Goal: Task Accomplishment & Management: Use online tool/utility

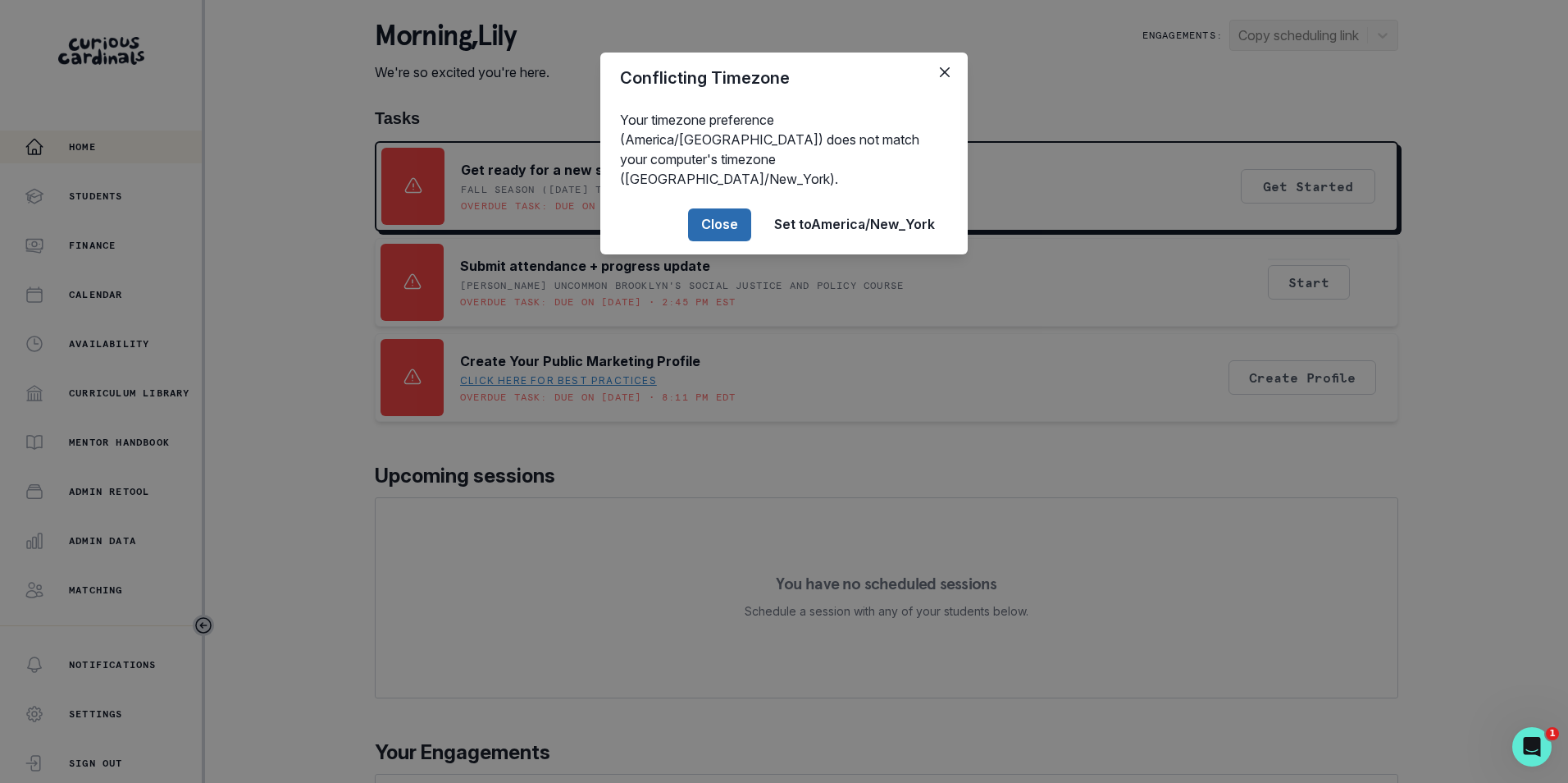
click at [749, 209] on button "Close" at bounding box center [720, 226] width 63 height 33
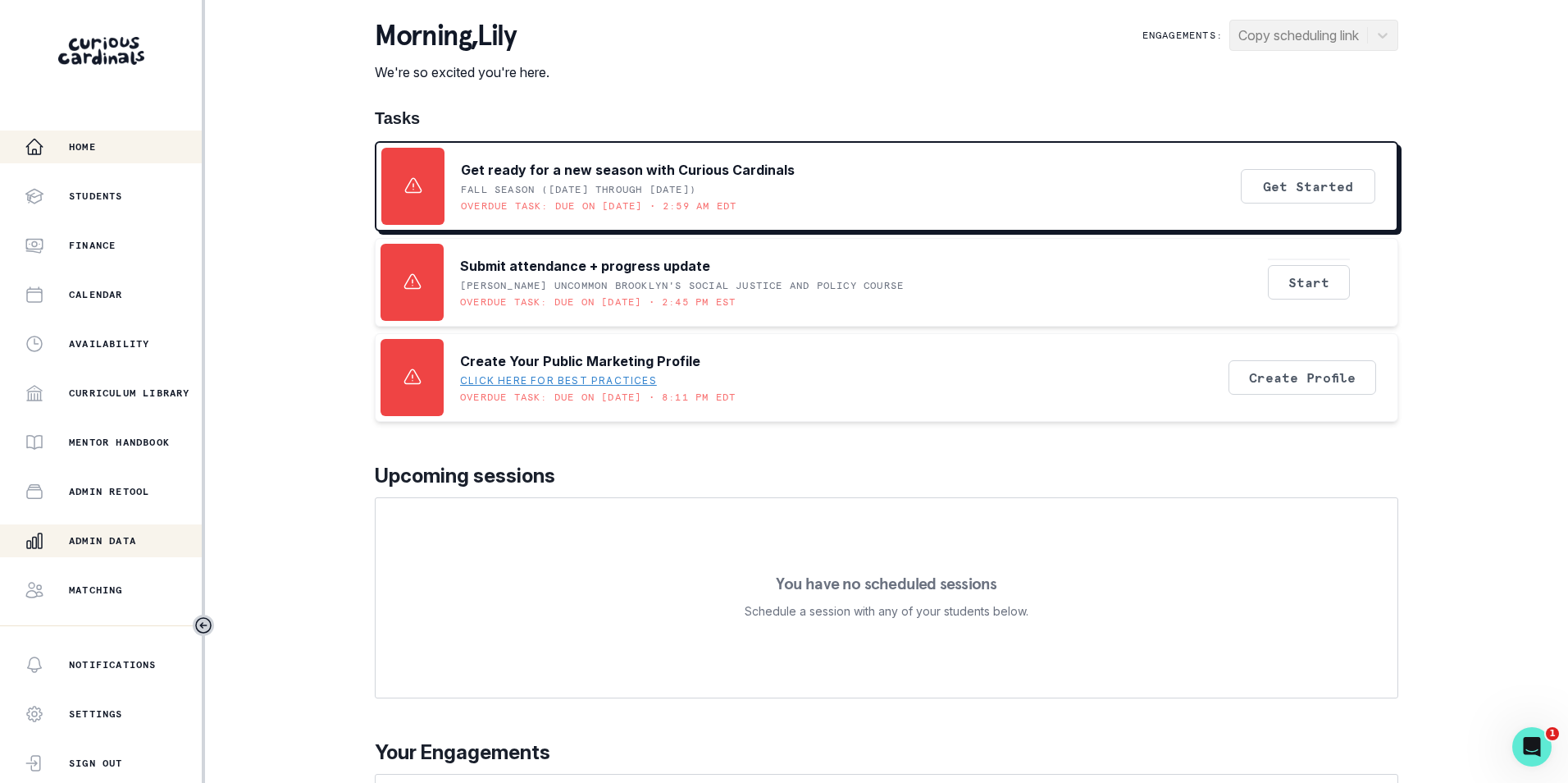
click at [98, 532] on div "Admin Data" at bounding box center [114, 540] width 177 height 19
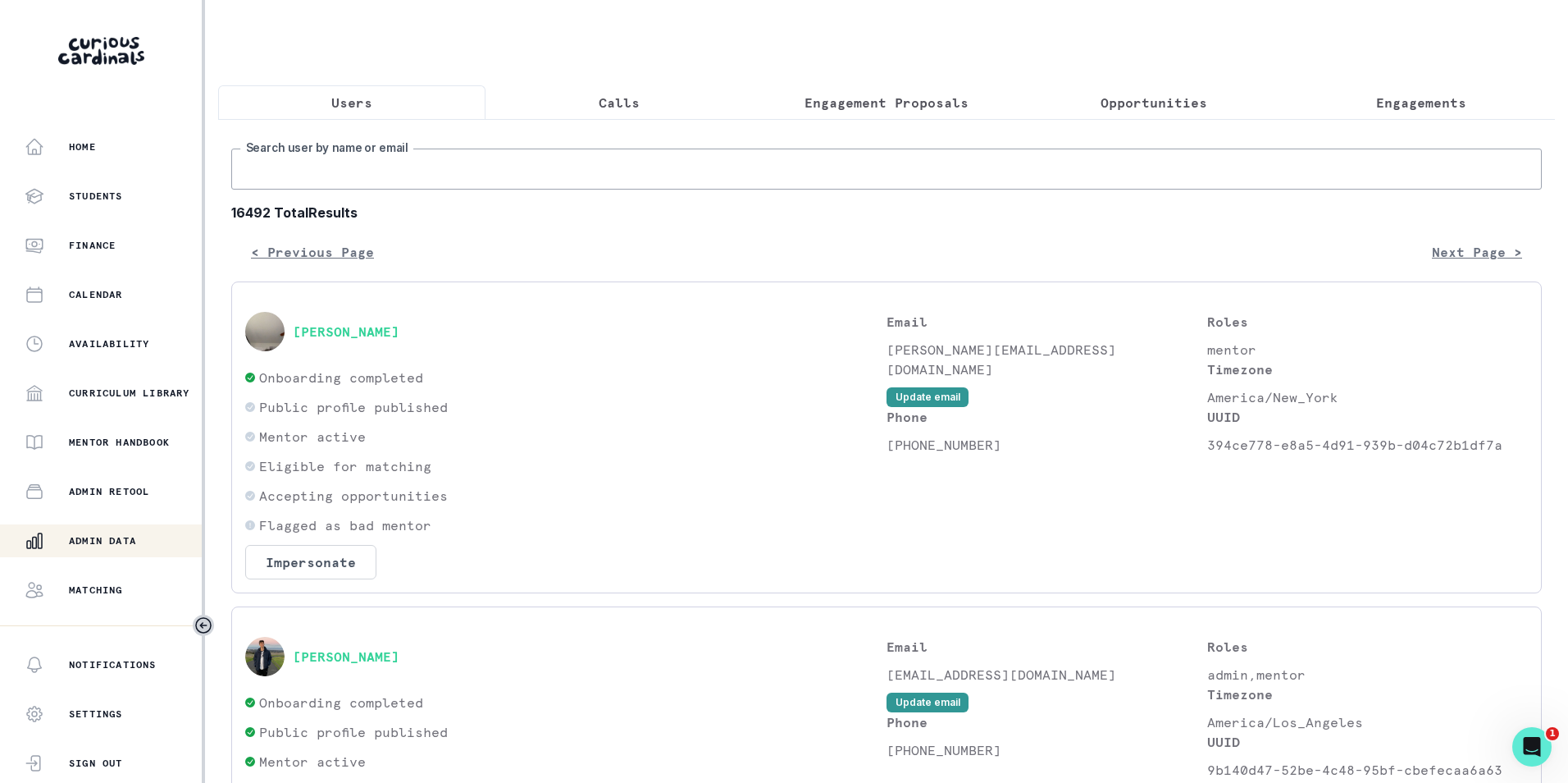
click at [374, 179] on input "Search user by name or email" at bounding box center [886, 169] width 1311 height 41
paste input "[EMAIL_ADDRESS][DOMAIN_NAME]"
type input "[EMAIL_ADDRESS][DOMAIN_NAME]"
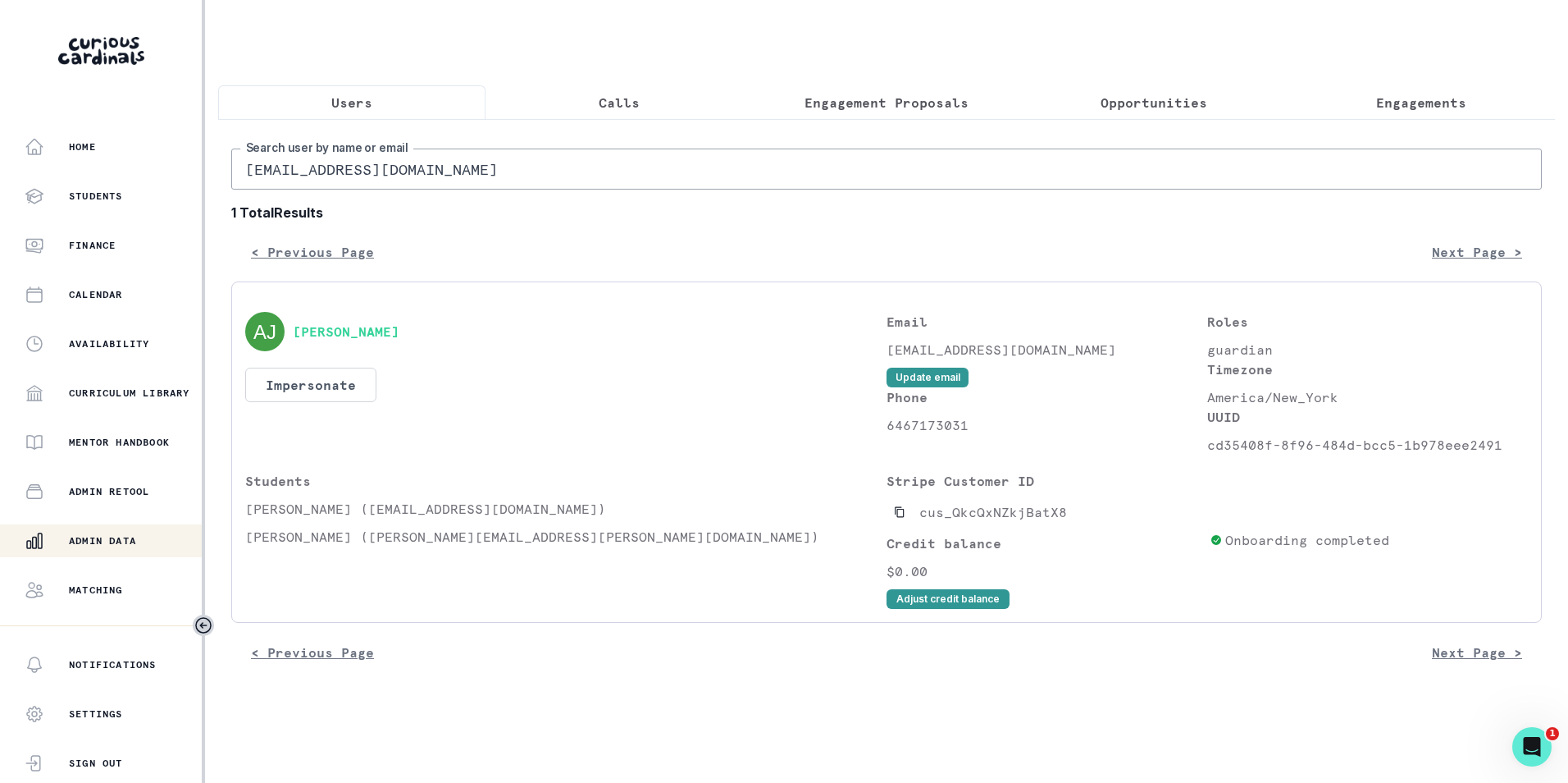
click at [423, 174] on input "[EMAIL_ADDRESS][DOMAIN_NAME]" at bounding box center [886, 169] width 1311 height 41
paste input "[EMAIL_ADDRESS]"
type input "[EMAIL_ADDRESS][DOMAIN_NAME]"
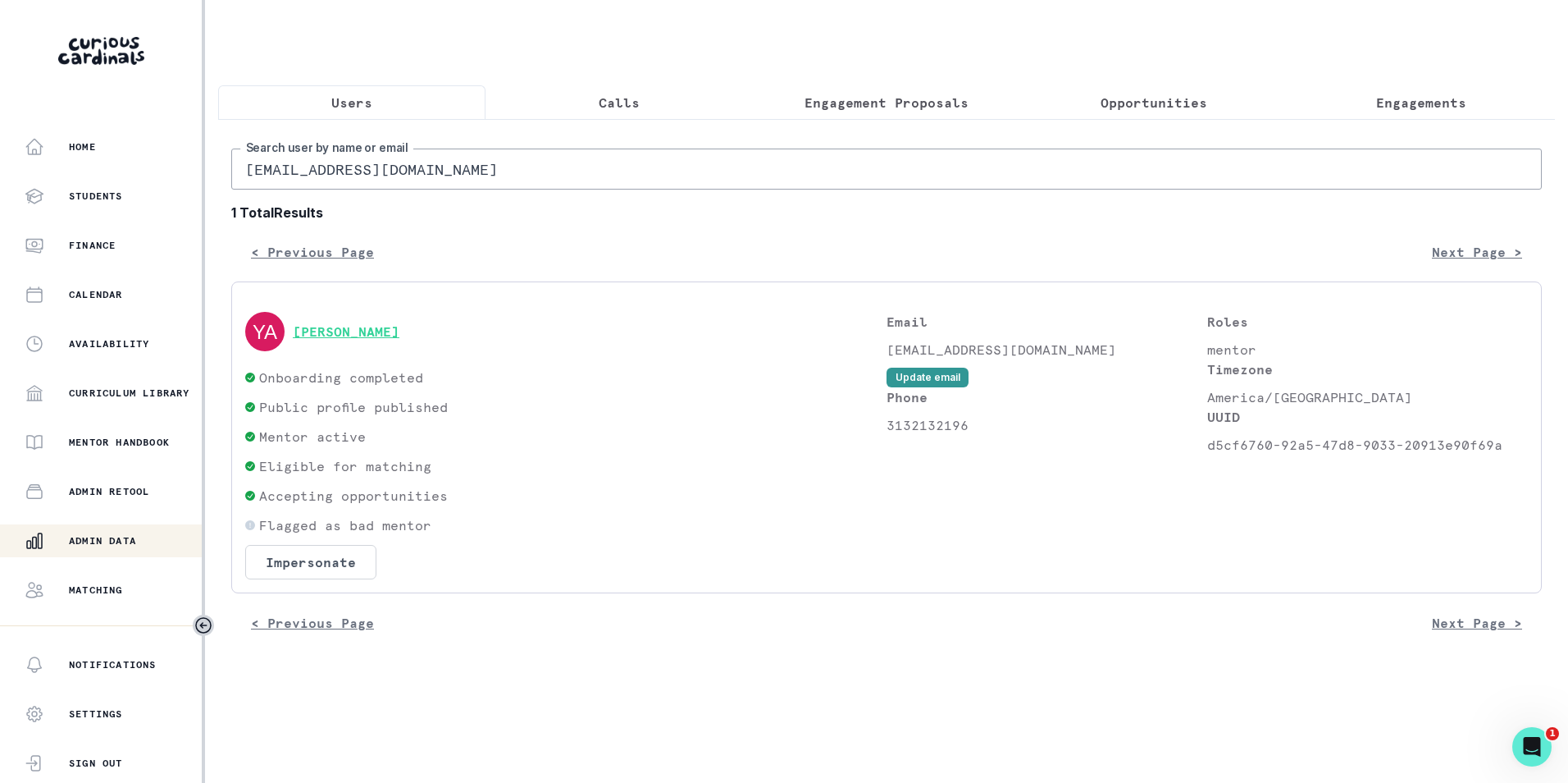
click at [370, 340] on button "[PERSON_NAME]" at bounding box center [346, 332] width 106 height 17
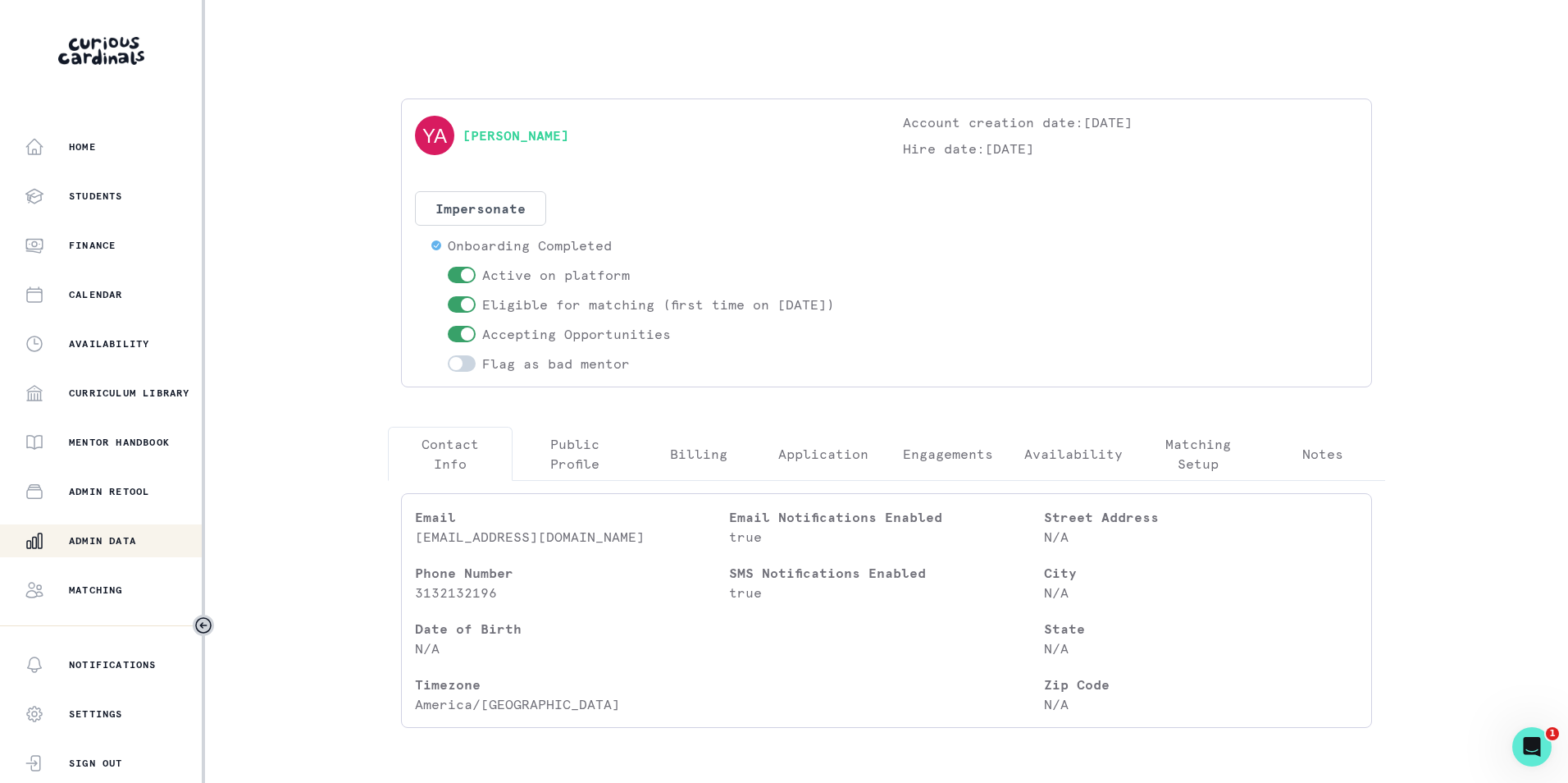
click at [954, 451] on p "Engagements" at bounding box center [948, 453] width 91 height 19
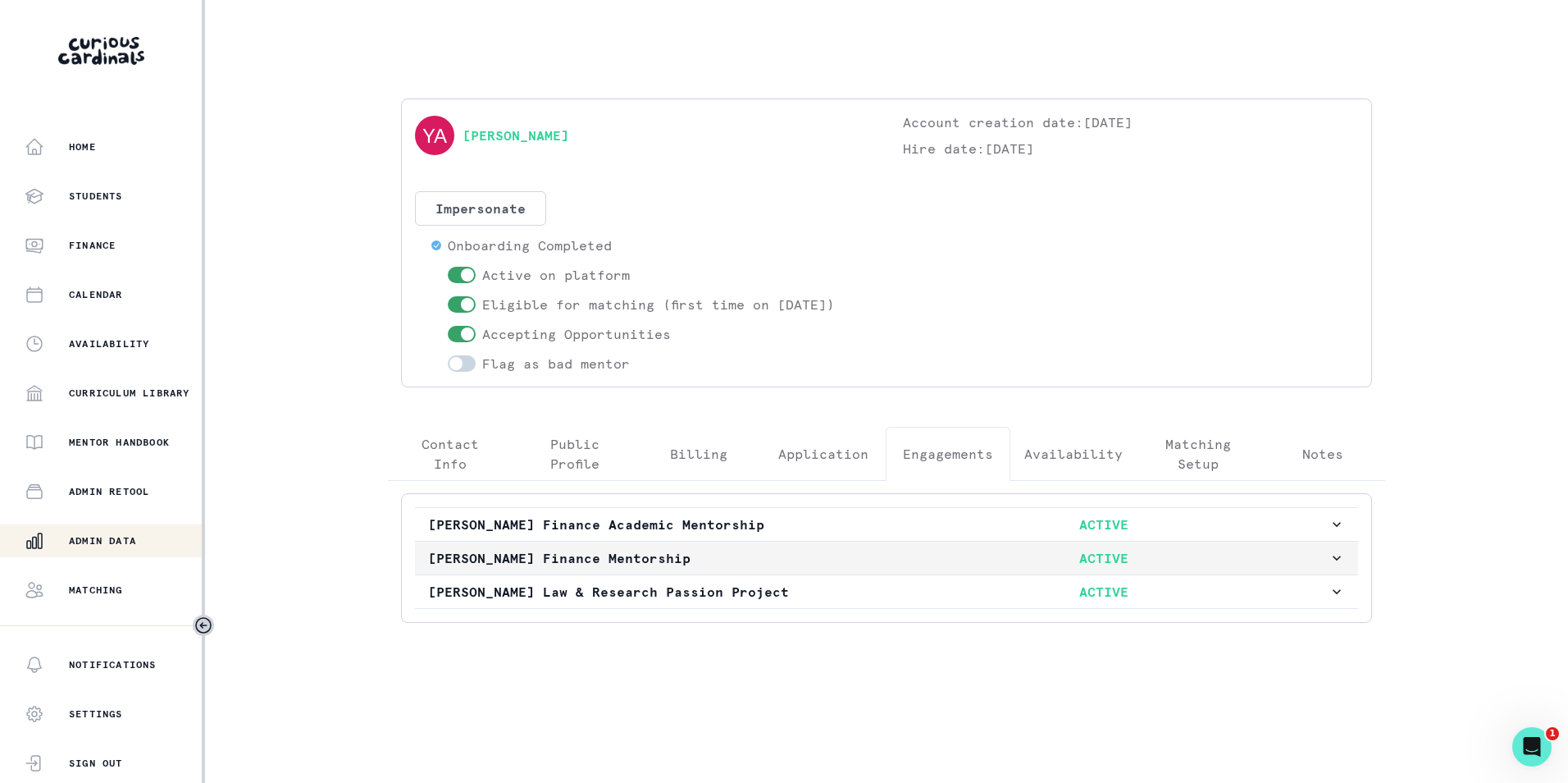
click at [1124, 557] on p "ACTIVE" at bounding box center [1103, 557] width 450 height 19
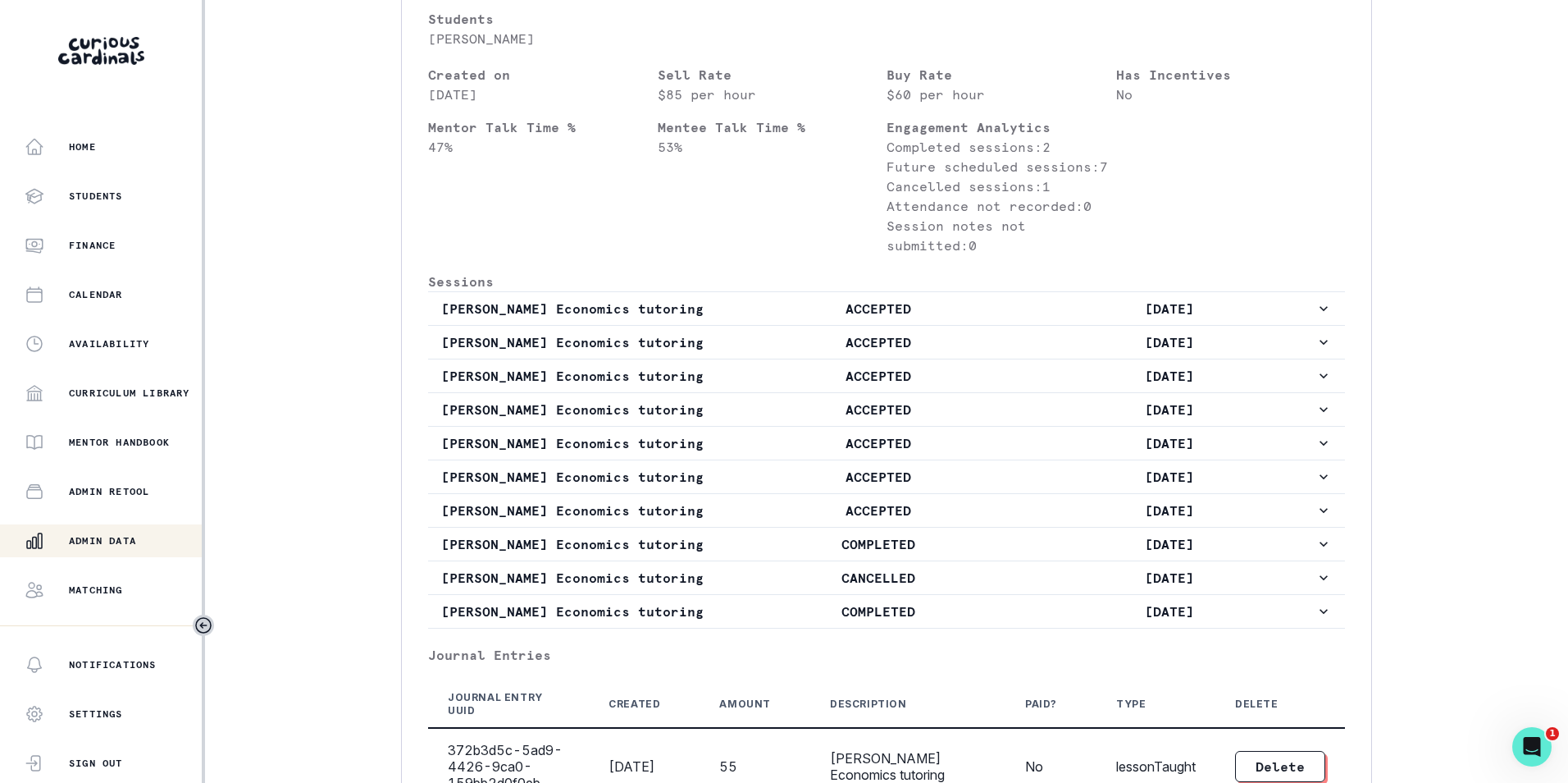
scroll to position [642, 0]
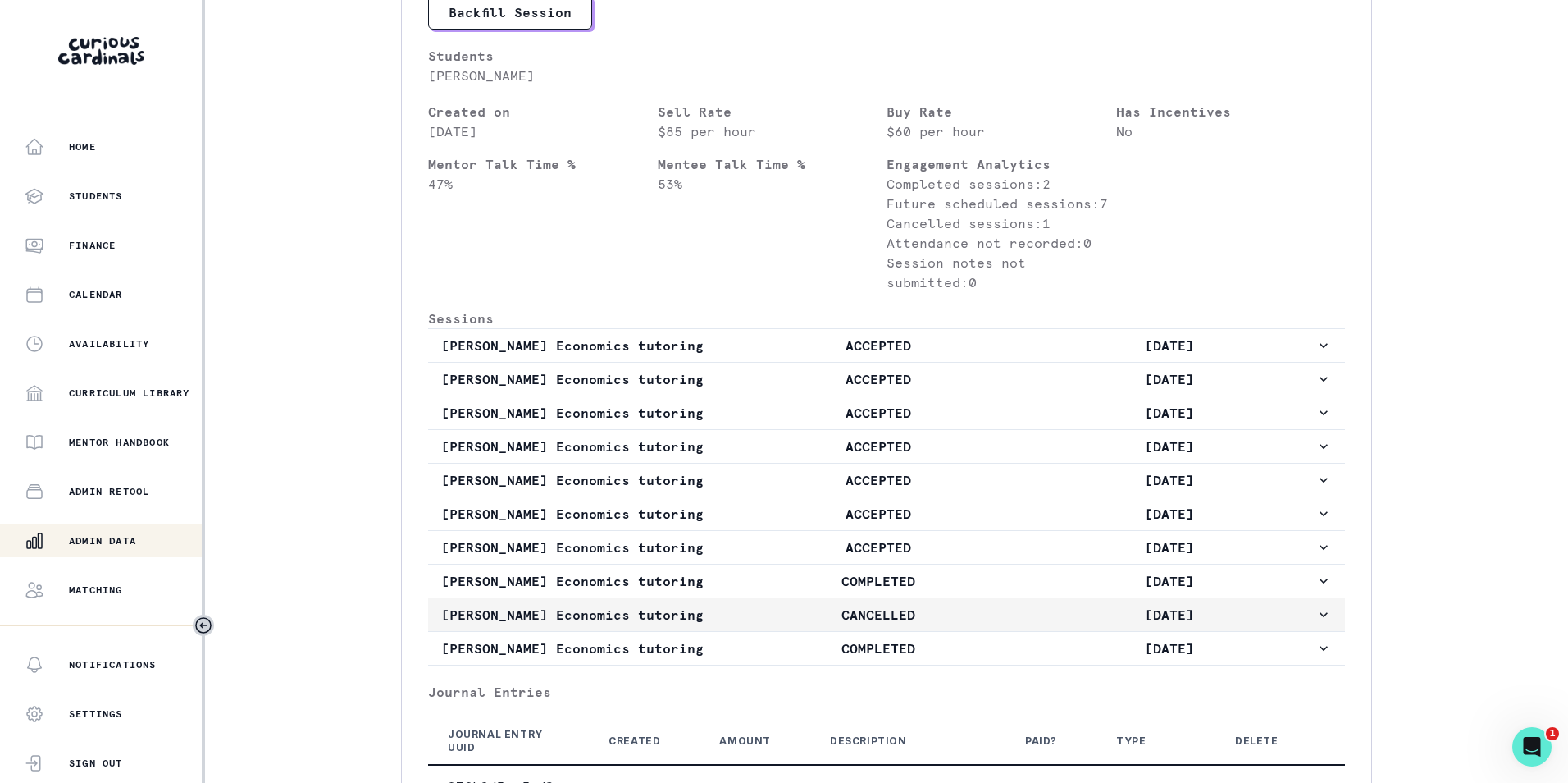
click at [1316, 623] on icon "button" at bounding box center [1324, 615] width 17 height 17
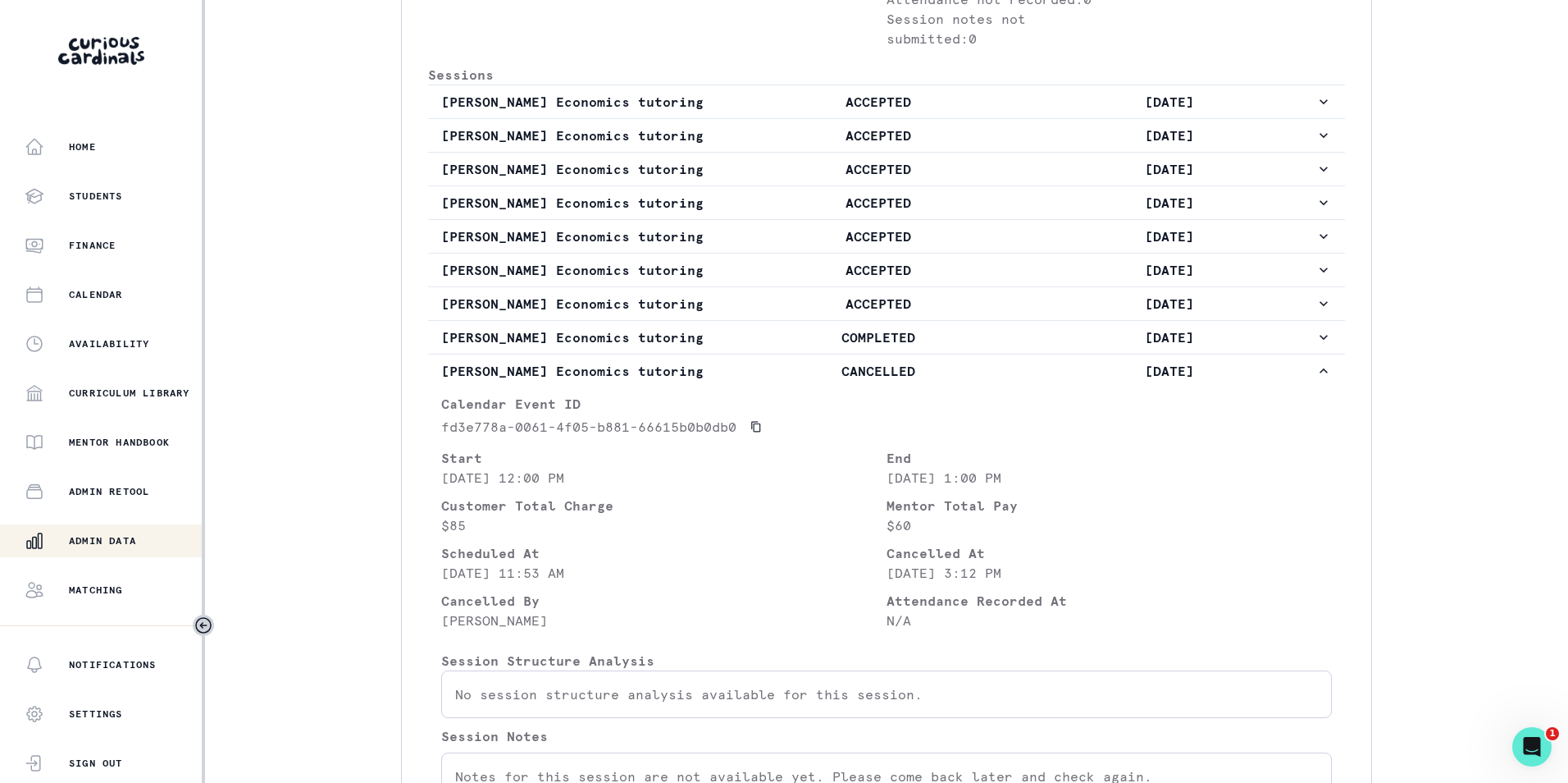
scroll to position [888, 0]
click at [1316, 376] on icon "button" at bounding box center [1324, 369] width 17 height 17
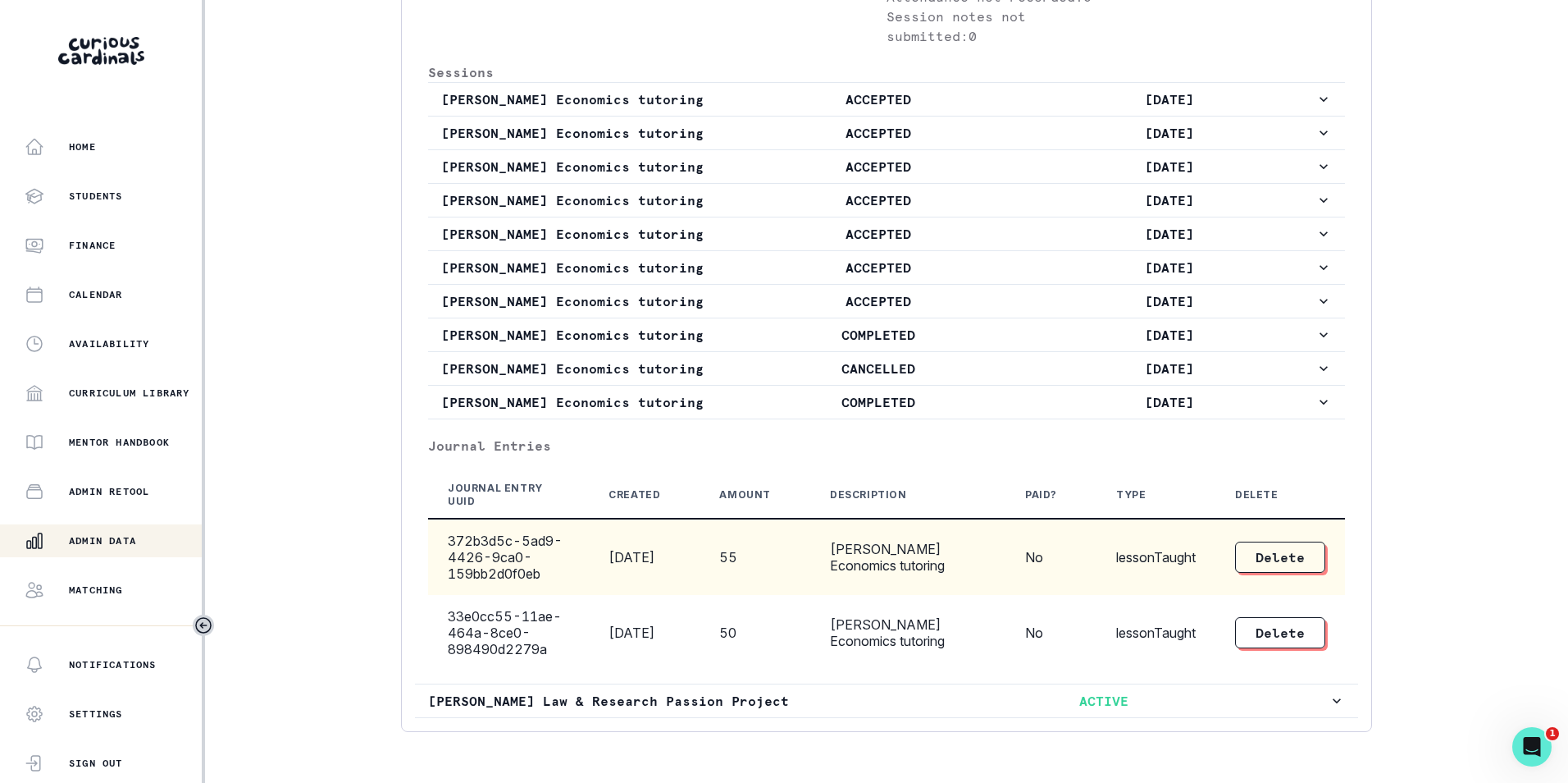
click at [715, 579] on td "55" at bounding box center [755, 557] width 111 height 77
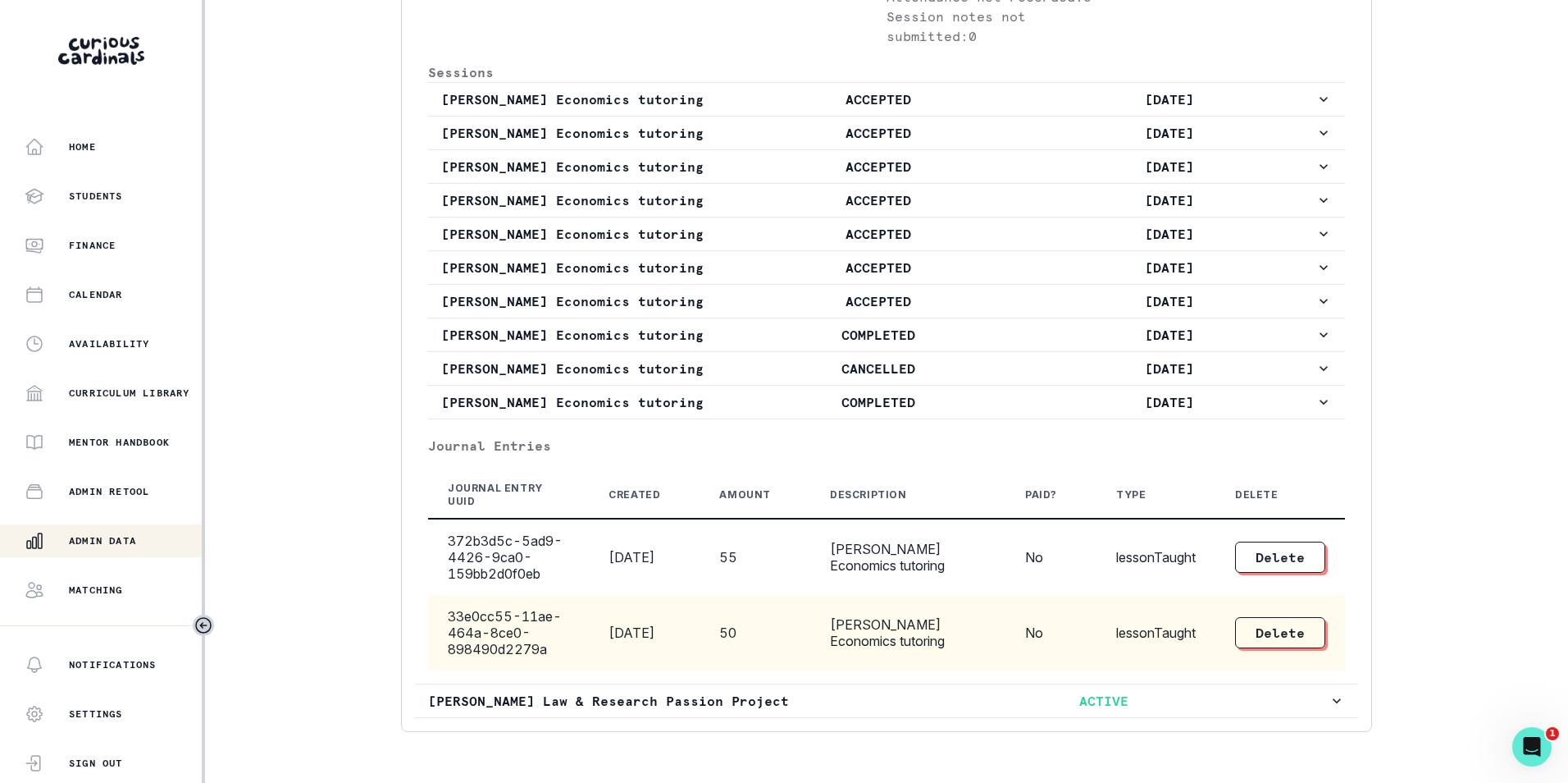
click at [747, 659] on td "50" at bounding box center [755, 633] width 111 height 76
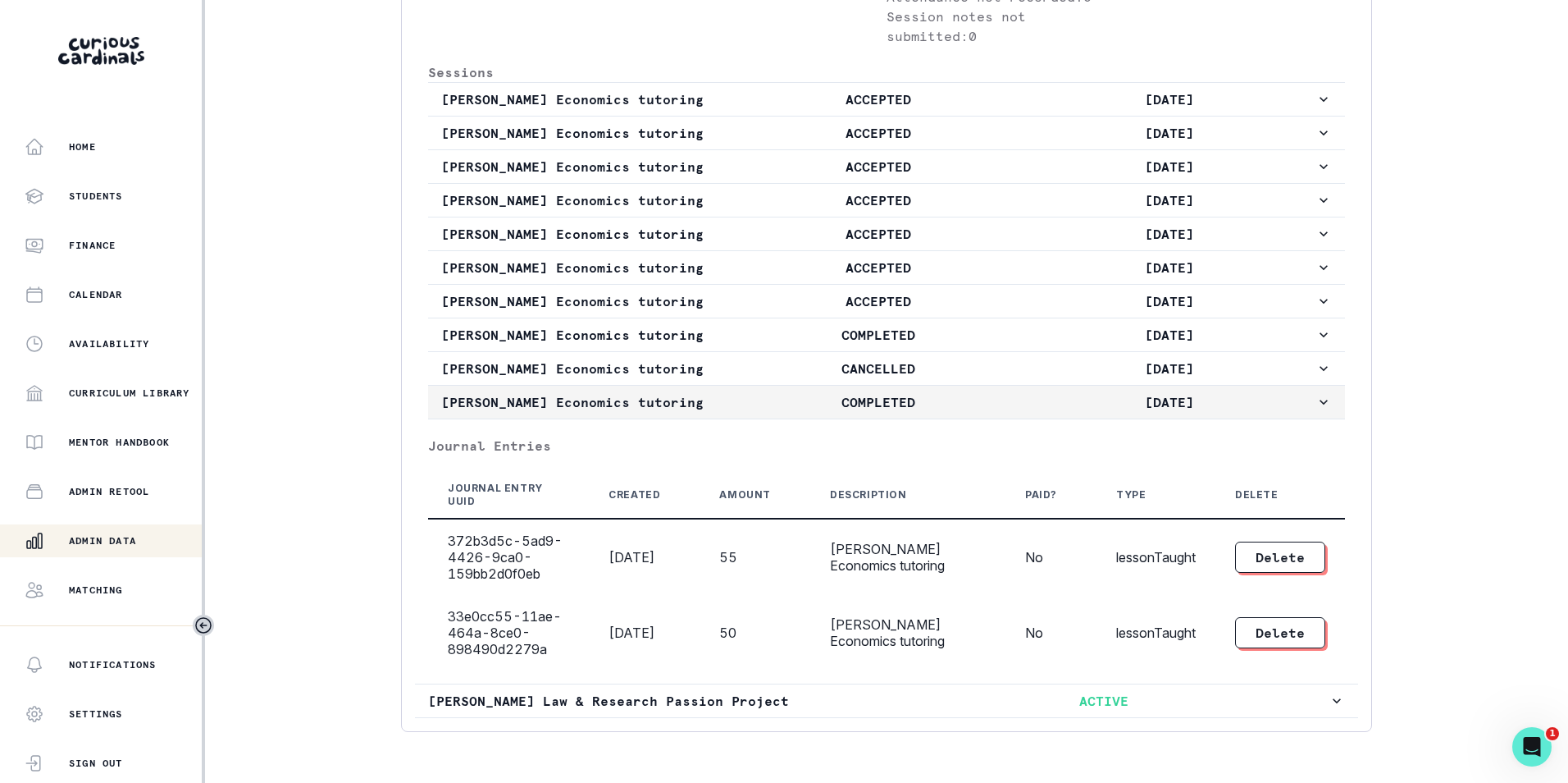
click at [1316, 410] on icon "button" at bounding box center [1324, 402] width 17 height 17
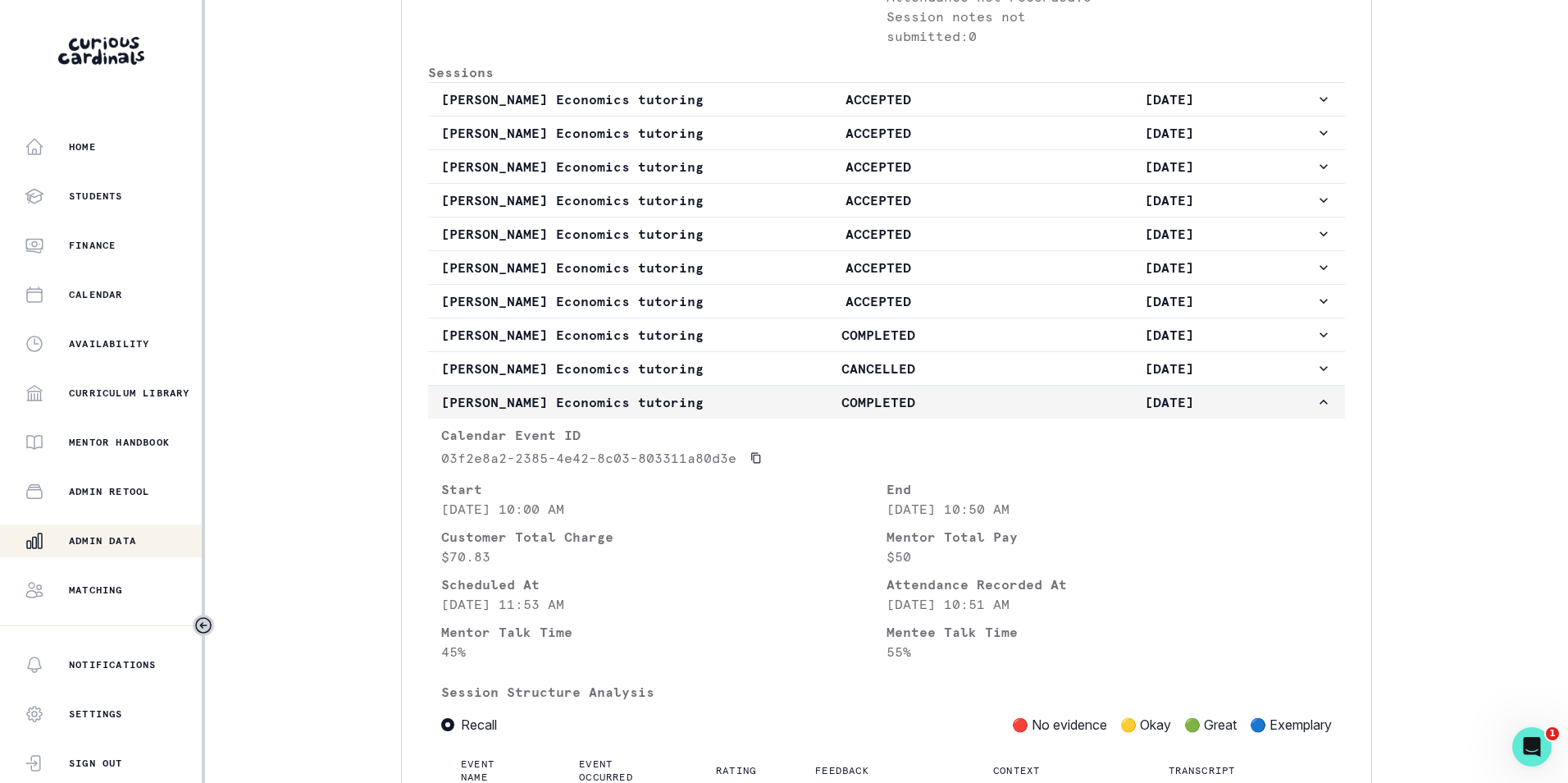
click at [1320, 419] on button "[PERSON_NAME] Economics tutoring COMPLETED [DATE]" at bounding box center [886, 402] width 918 height 33
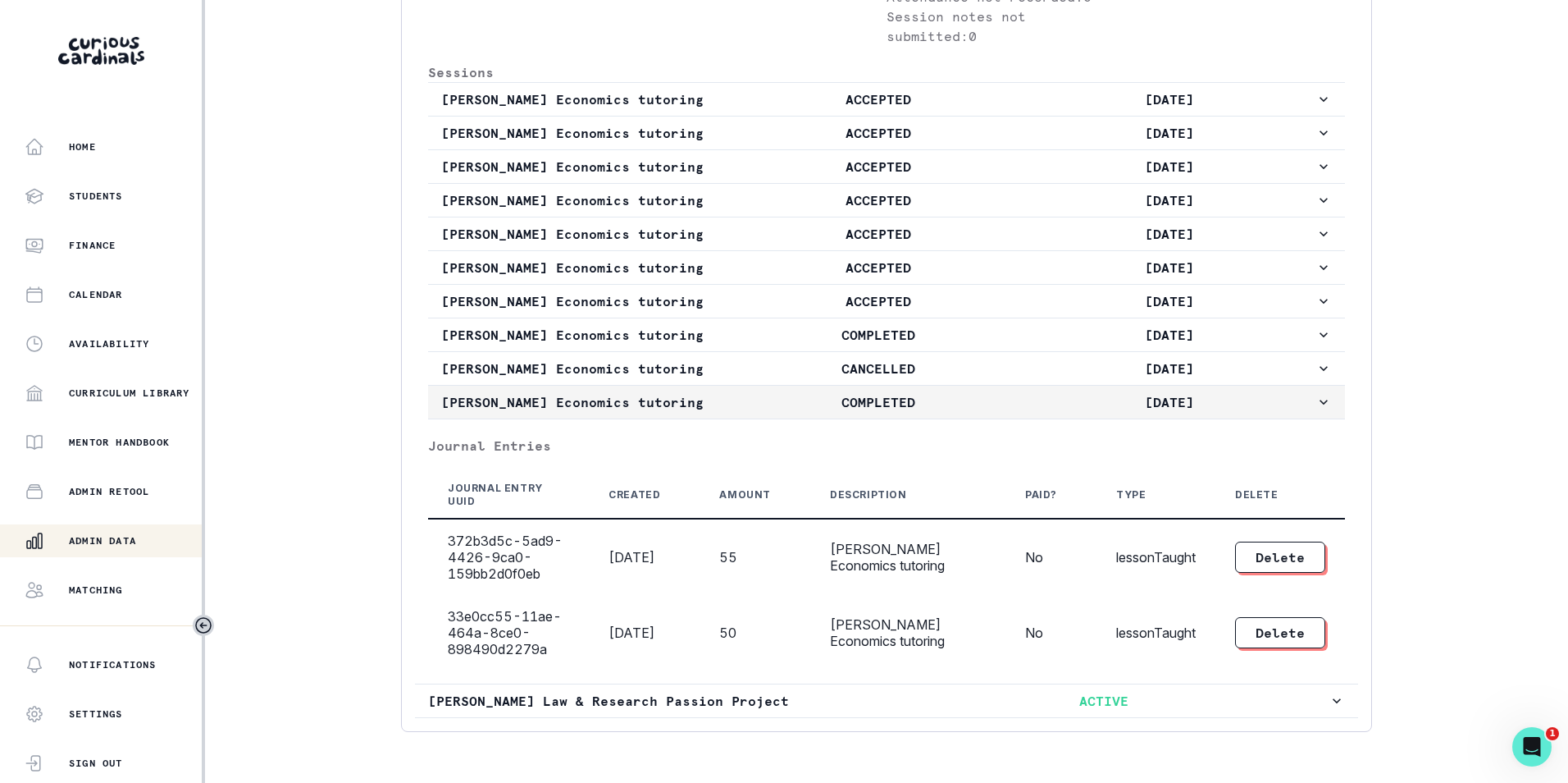
click at [1320, 419] on button "[PERSON_NAME] Economics tutoring COMPLETED [DATE]" at bounding box center [886, 402] width 918 height 33
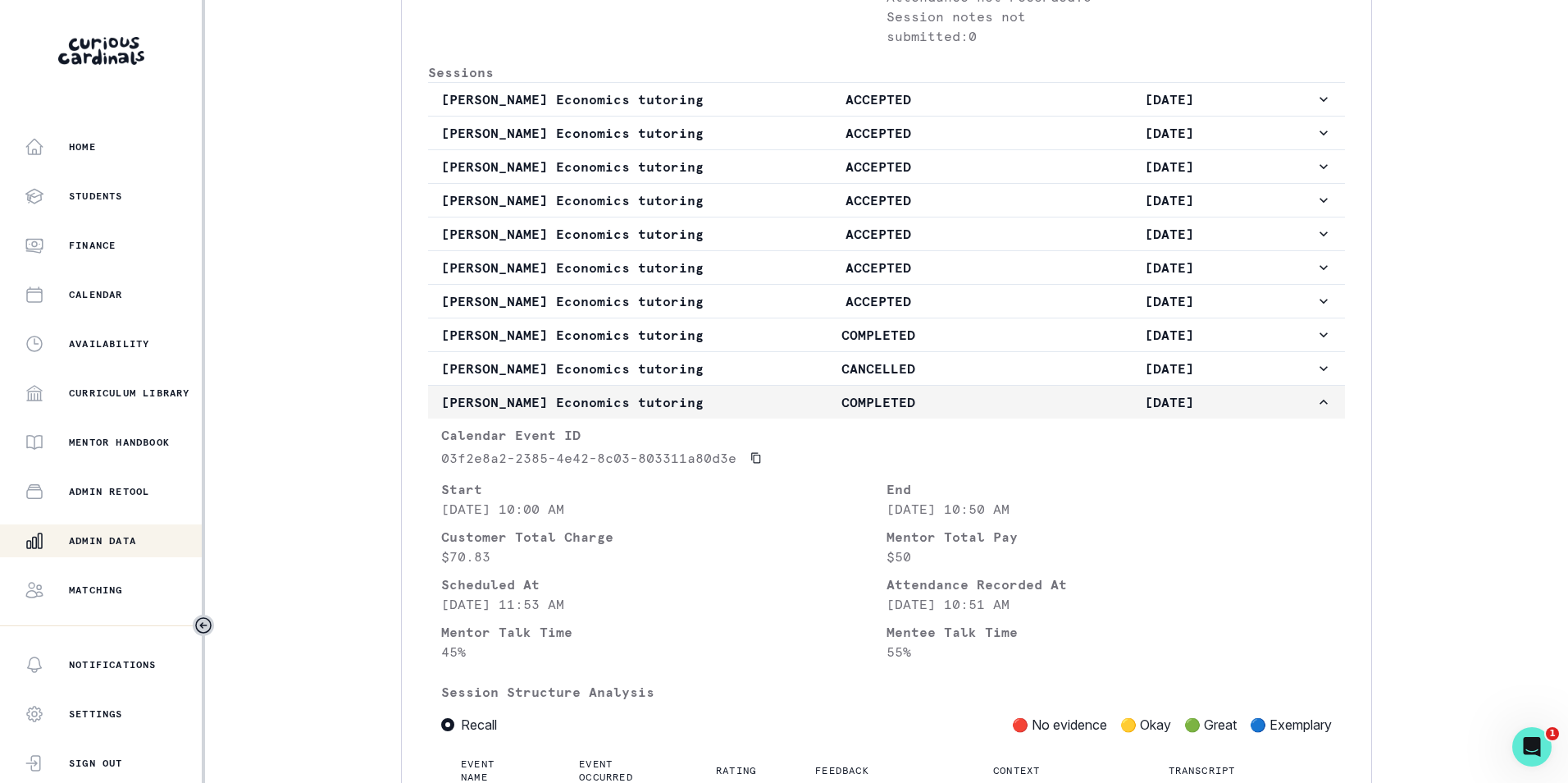
click at [1320, 419] on button "[PERSON_NAME] Economics tutoring COMPLETED [DATE]" at bounding box center [886, 402] width 918 height 33
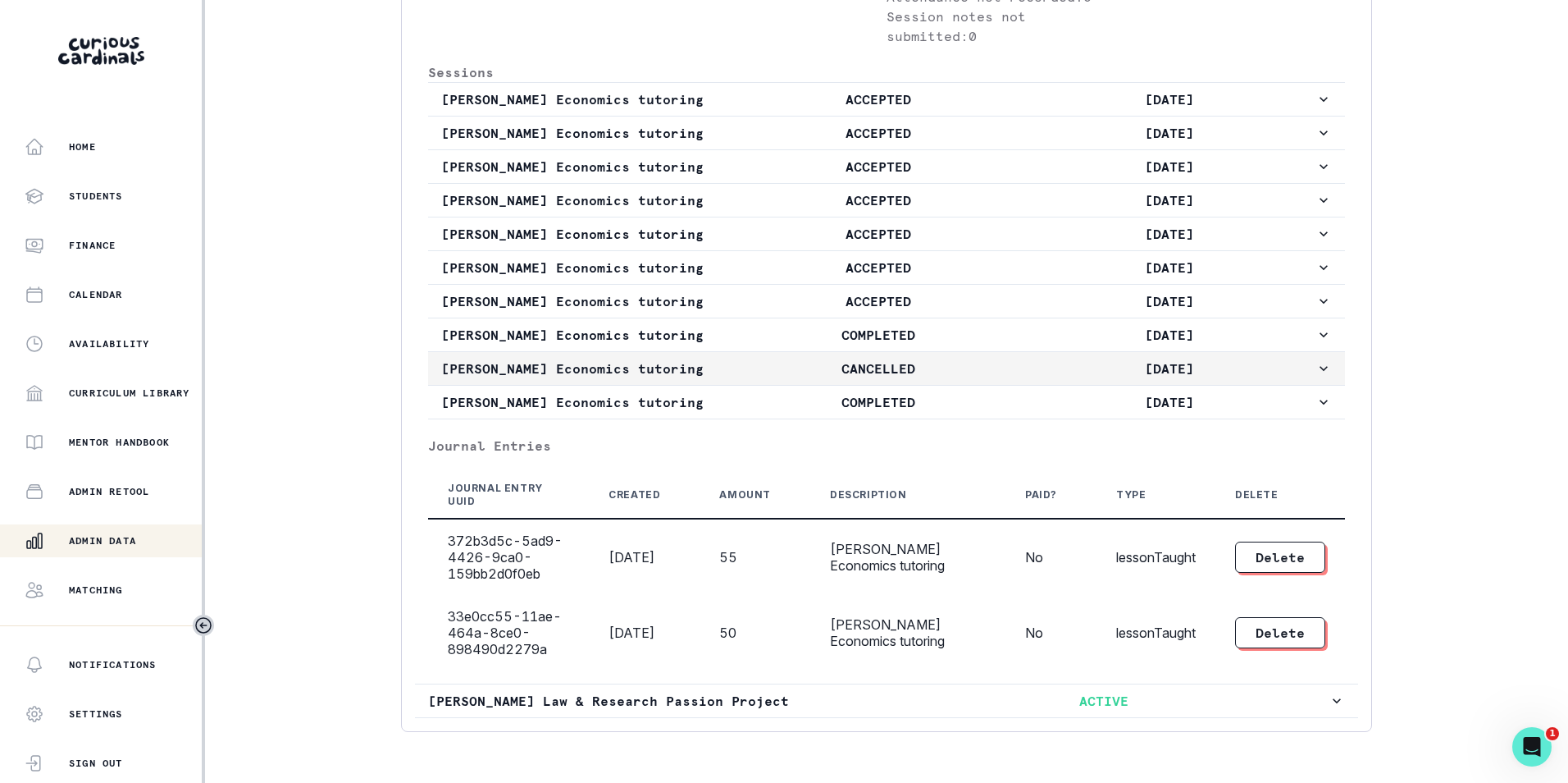
click at [1317, 376] on icon "button" at bounding box center [1324, 369] width 17 height 17
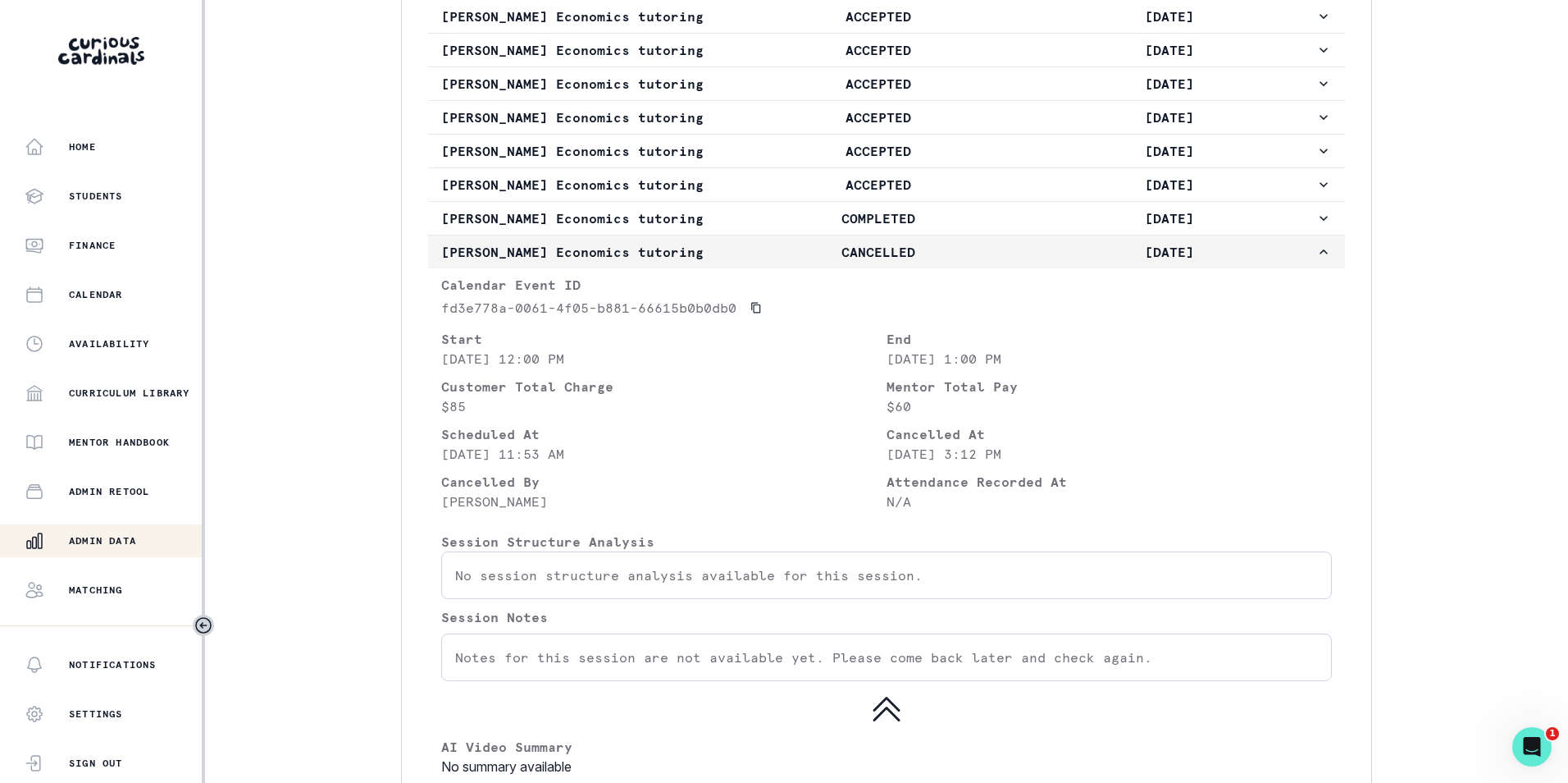
scroll to position [971, 0]
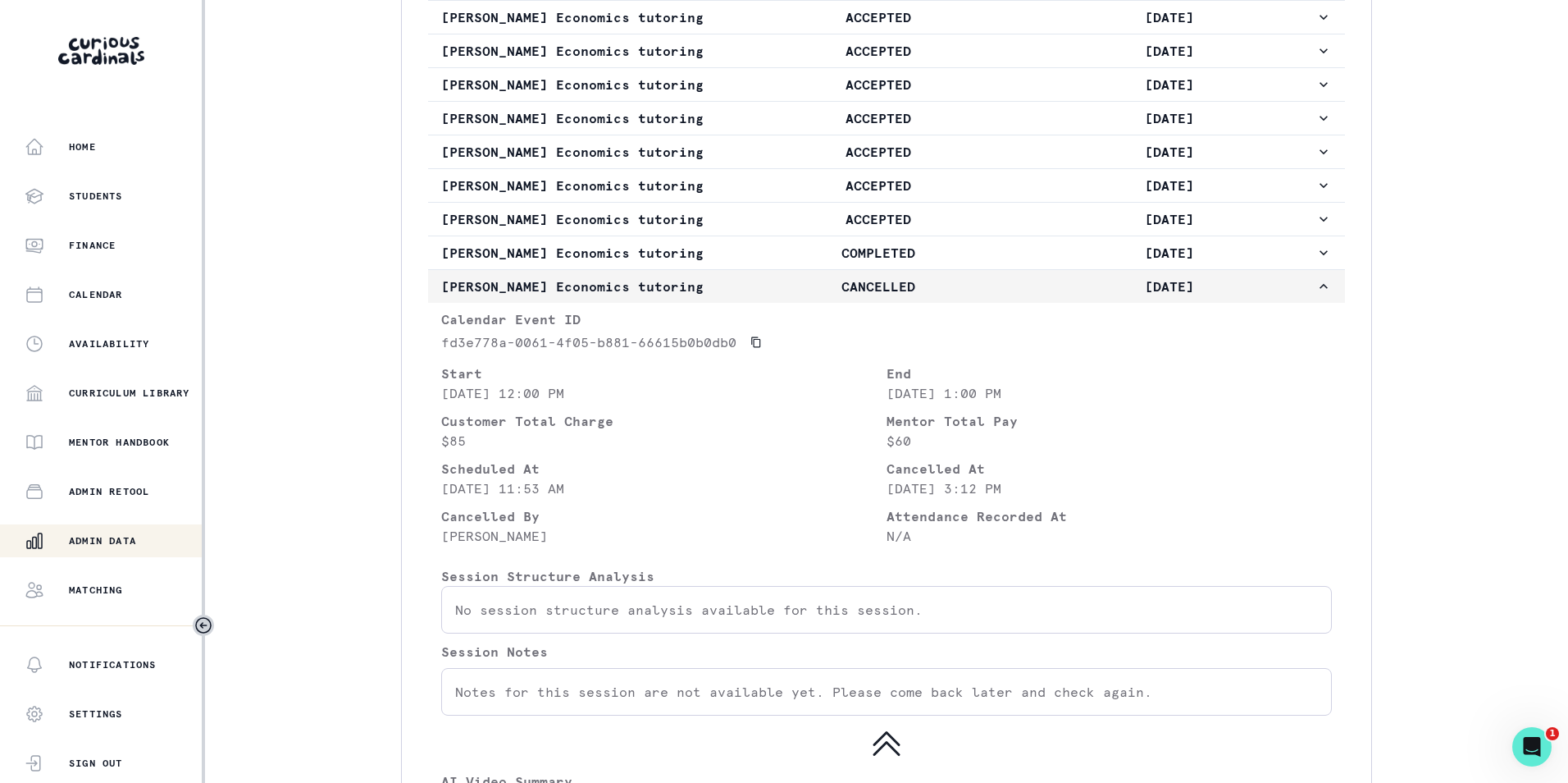
click at [1316, 295] on icon "button" at bounding box center [1324, 287] width 17 height 17
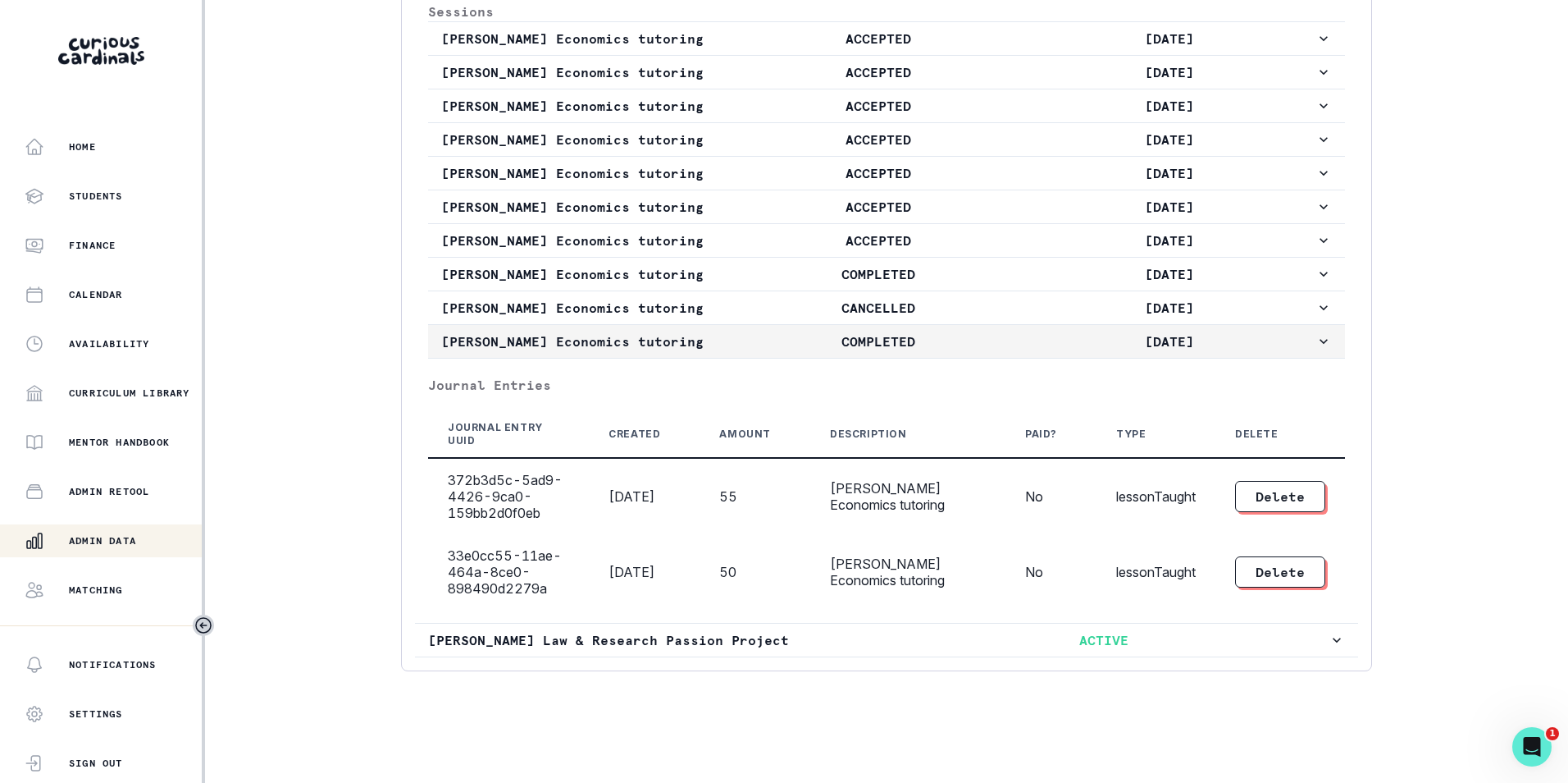
click at [1318, 350] on button "[PERSON_NAME] Economics tutoring COMPLETED [DATE]" at bounding box center [886, 342] width 918 height 33
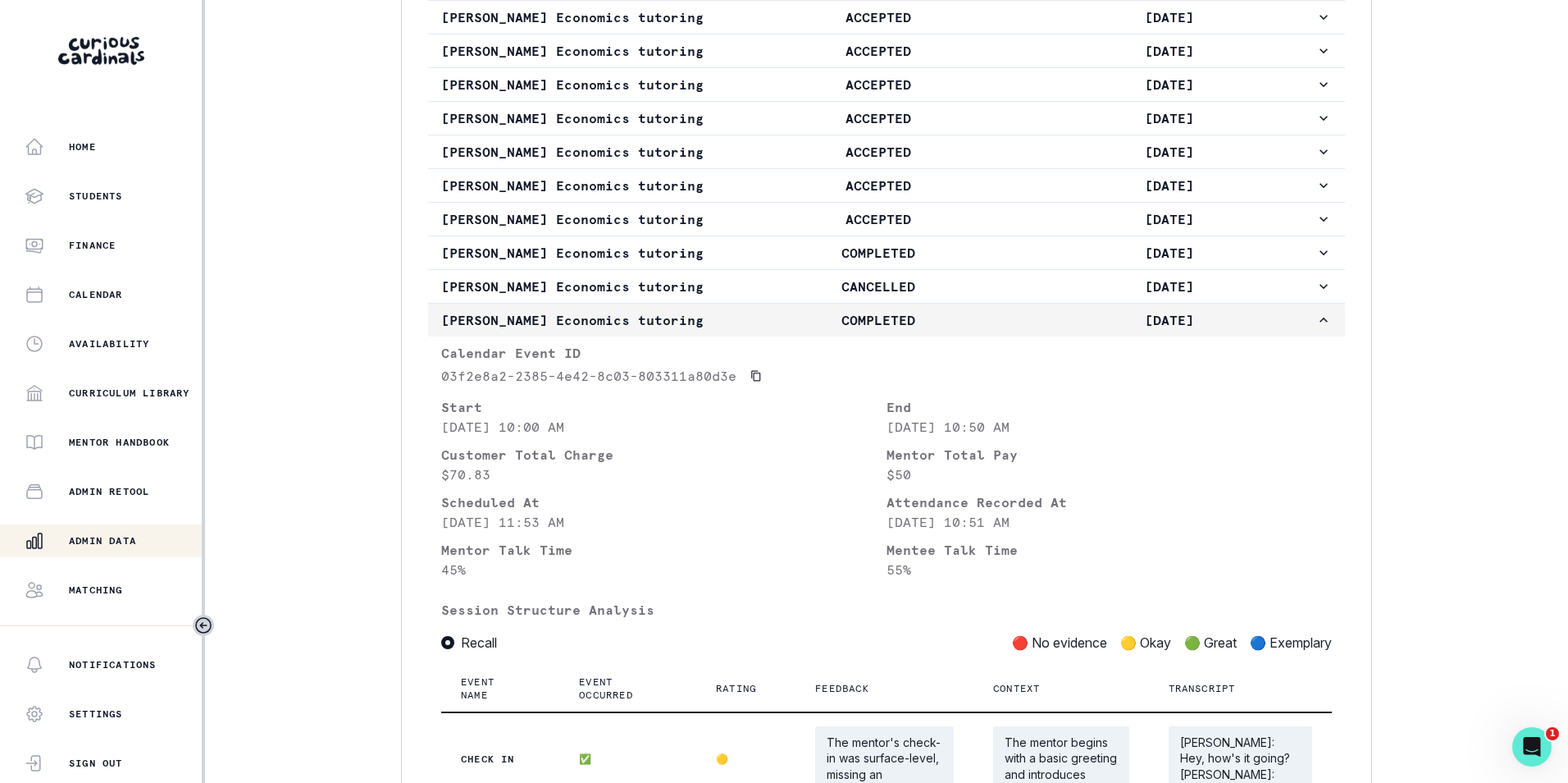
click at [1318, 336] on button "[PERSON_NAME] Economics tutoring COMPLETED [DATE]" at bounding box center [886, 320] width 918 height 33
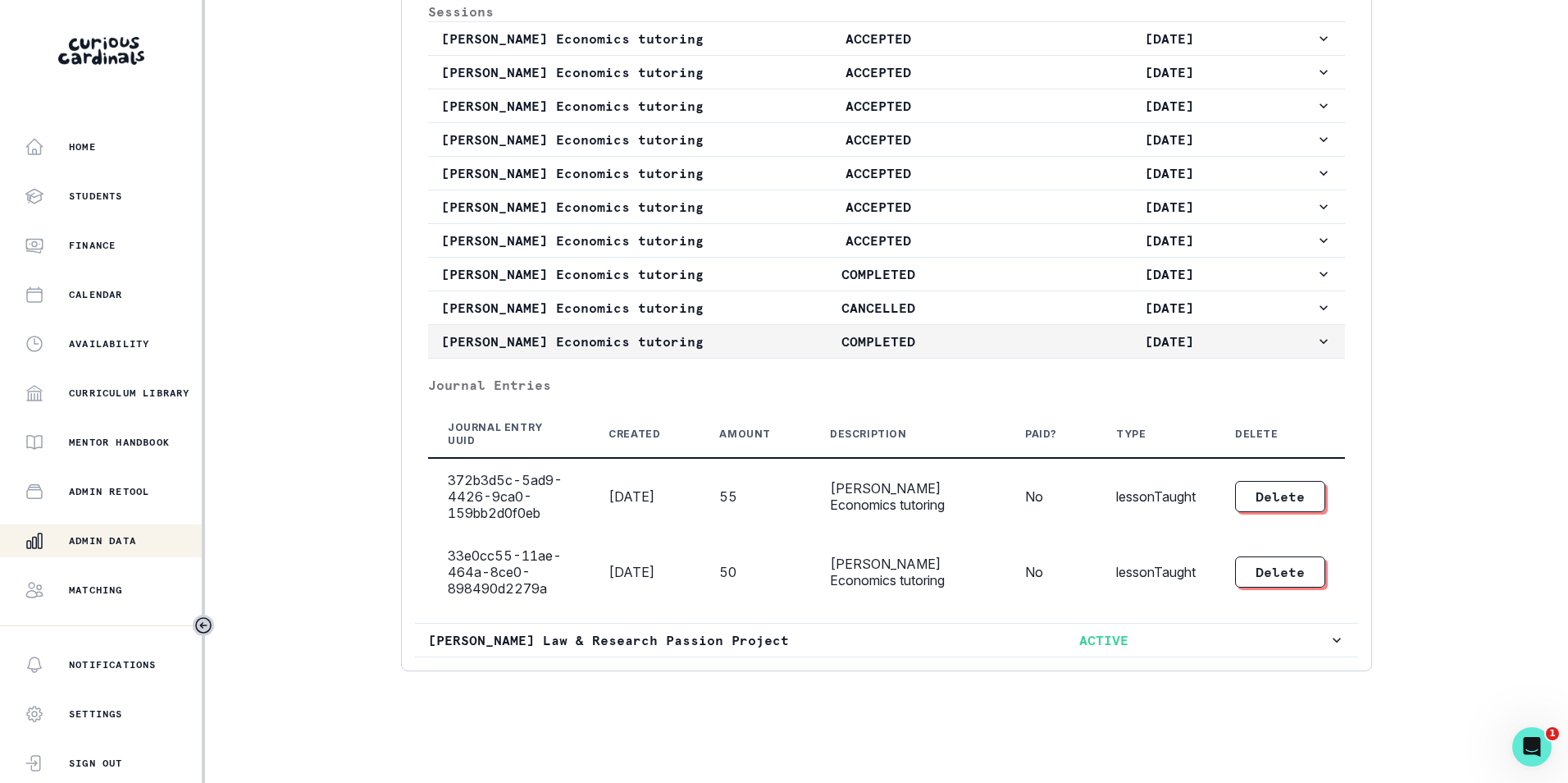
click at [1316, 341] on icon "button" at bounding box center [1324, 341] width 17 height 17
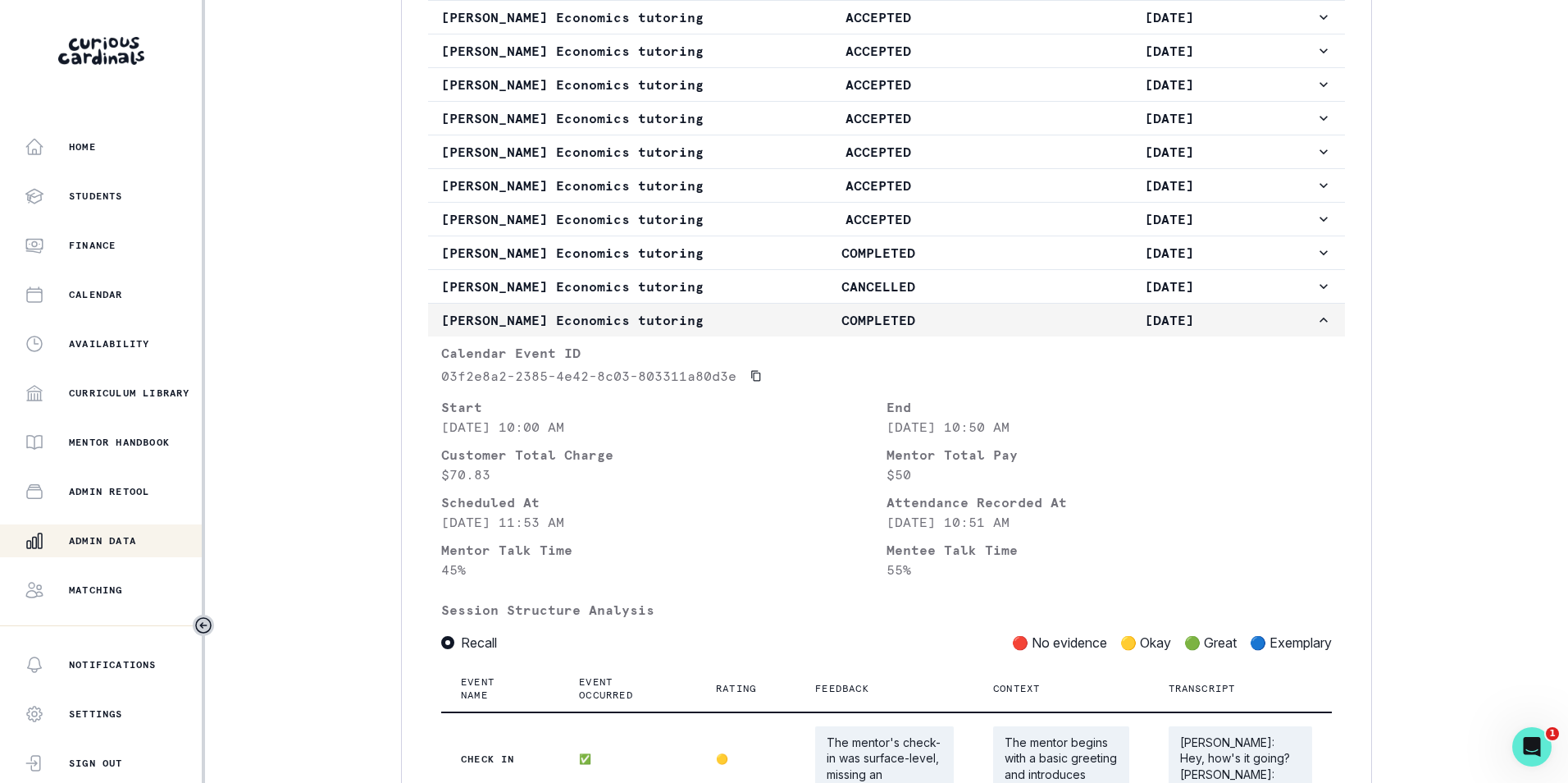
click at [1316, 328] on icon "button" at bounding box center [1324, 320] width 17 height 17
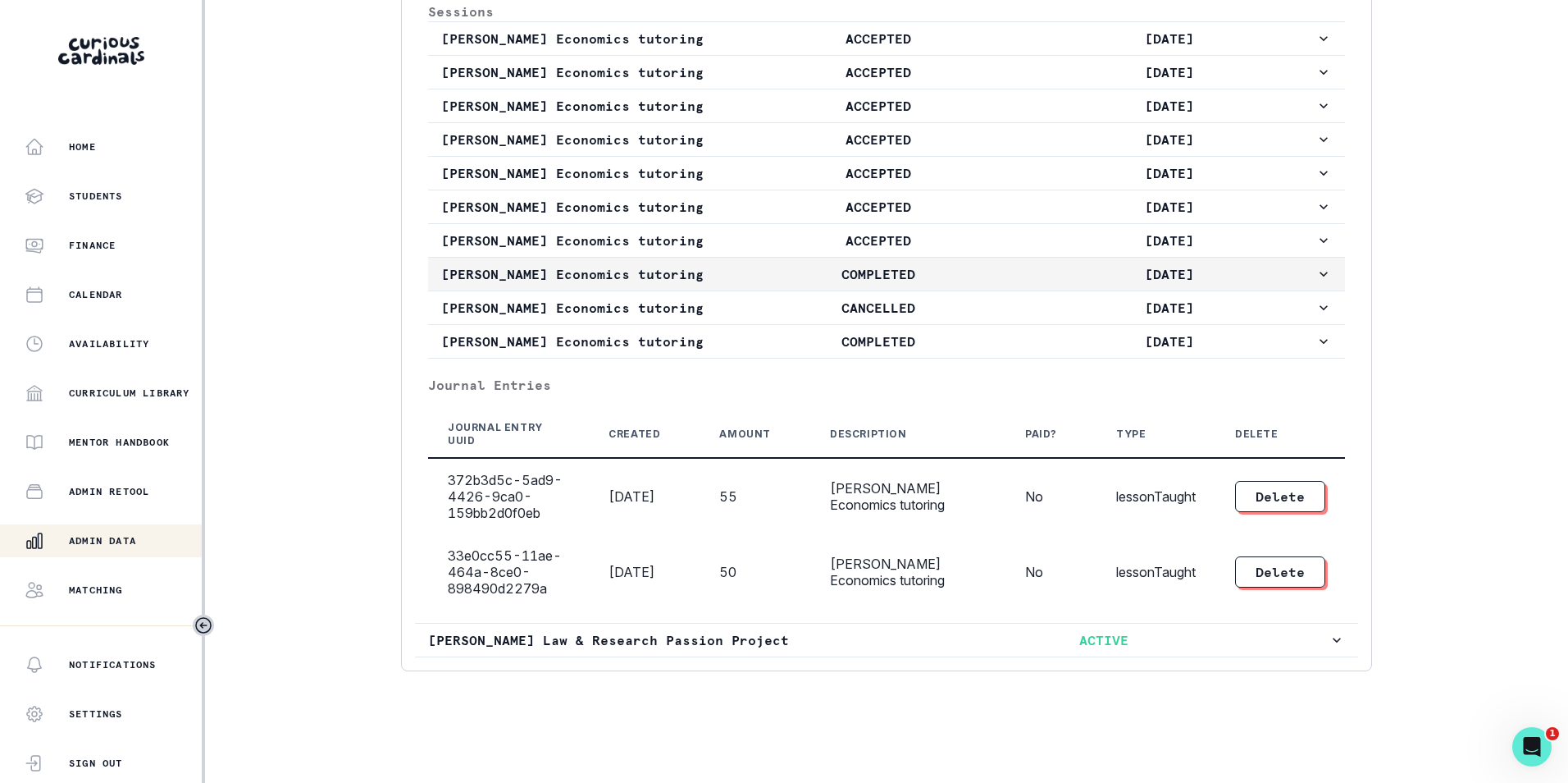
click at [1316, 276] on icon "button" at bounding box center [1324, 275] width 17 height 17
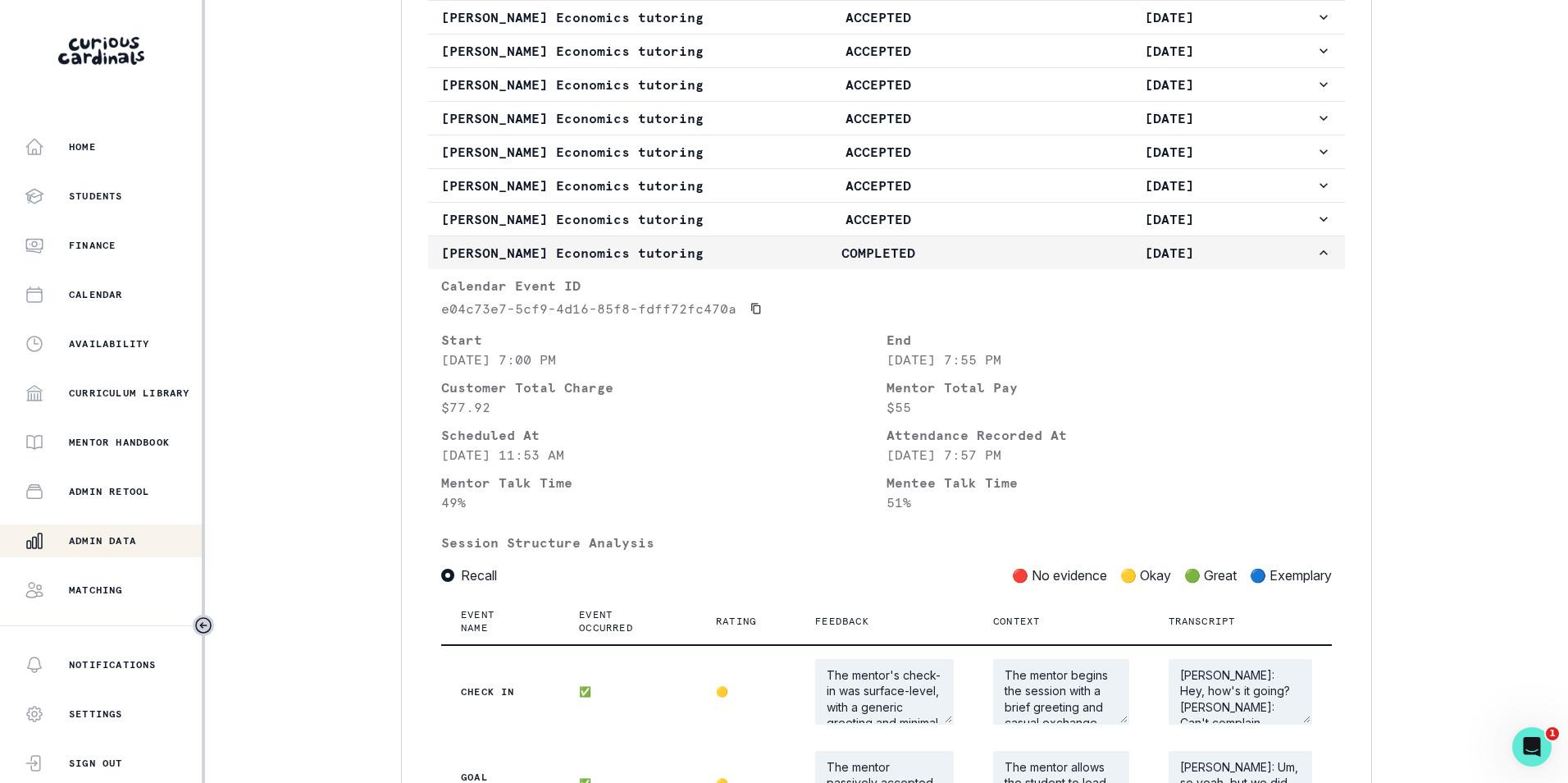
click at [1316, 261] on icon "button" at bounding box center [1324, 253] width 17 height 17
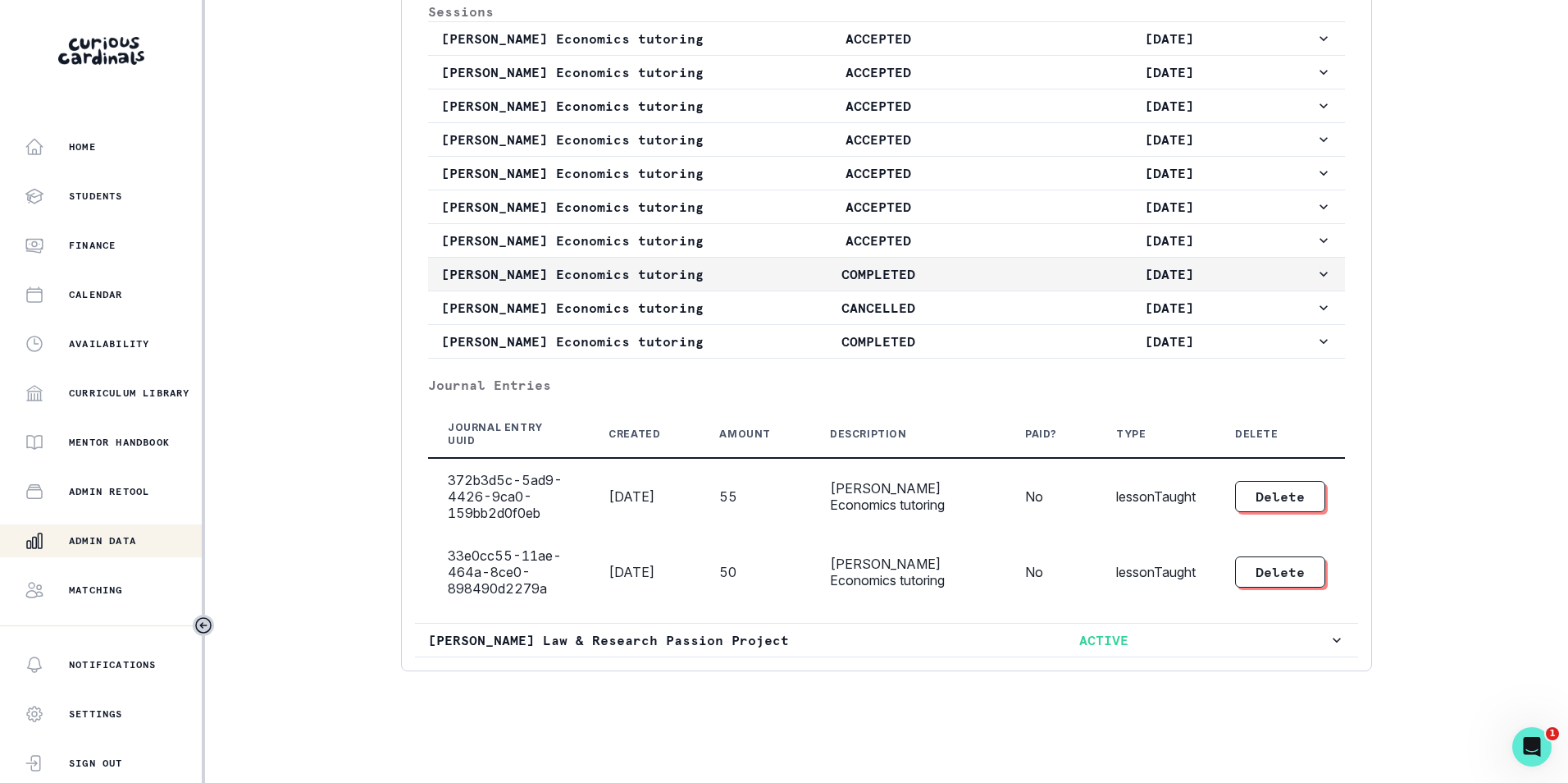
click at [1316, 276] on icon "button" at bounding box center [1324, 275] width 17 height 17
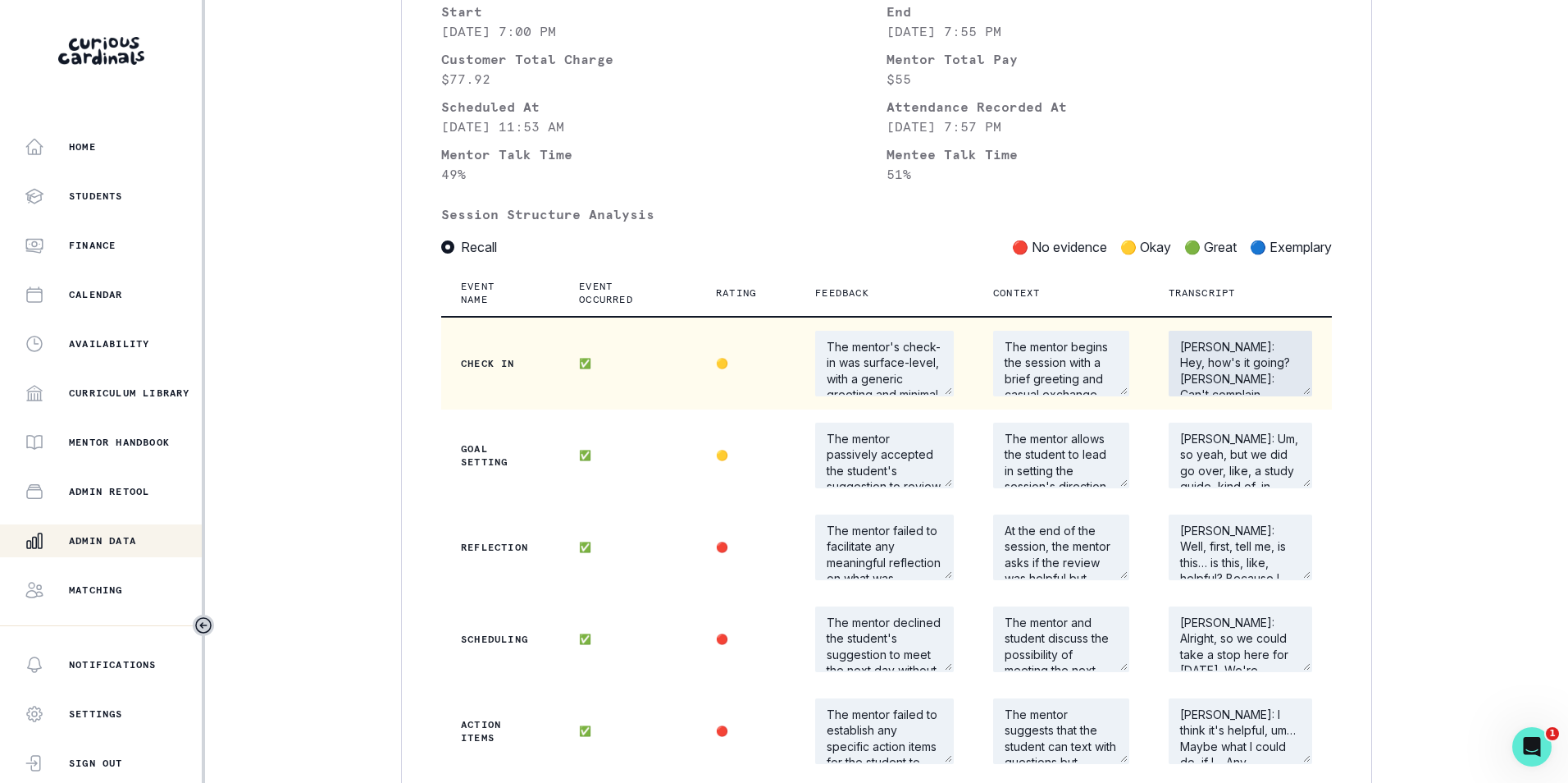
scroll to position [1135, 0]
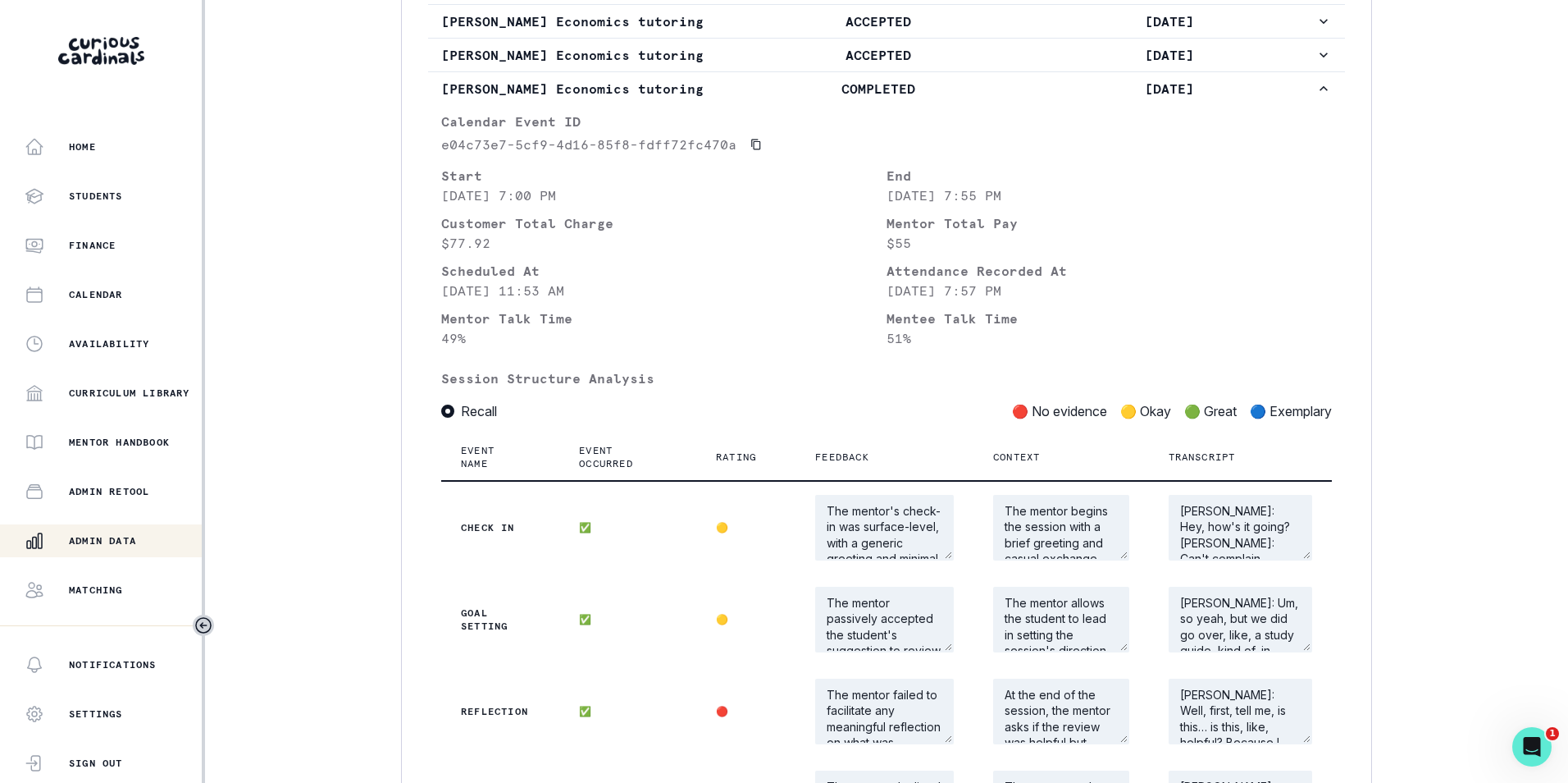
click at [1224, 348] on p "51 %" at bounding box center [1110, 337] width 445 height 19
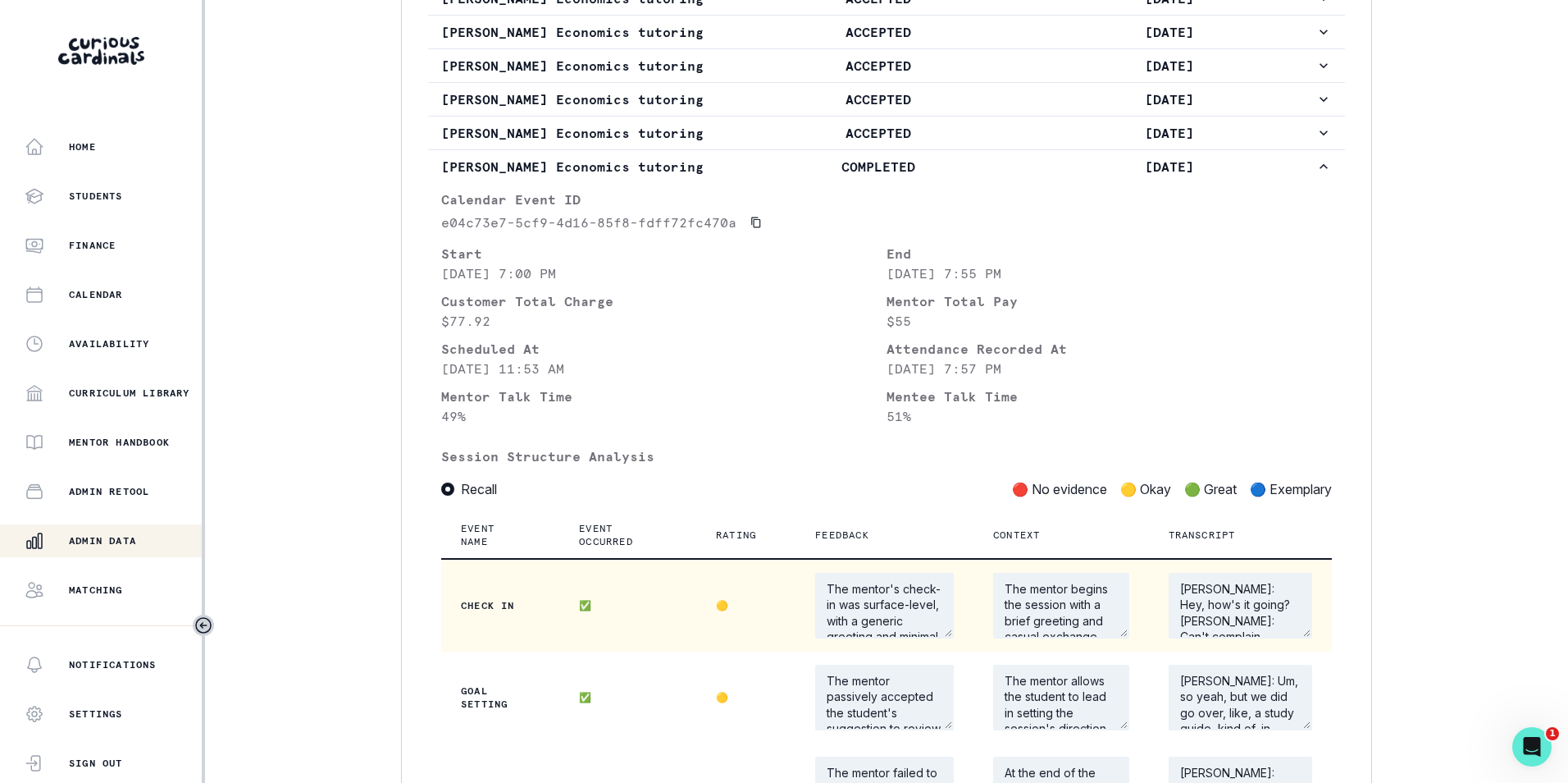
scroll to position [1053, 0]
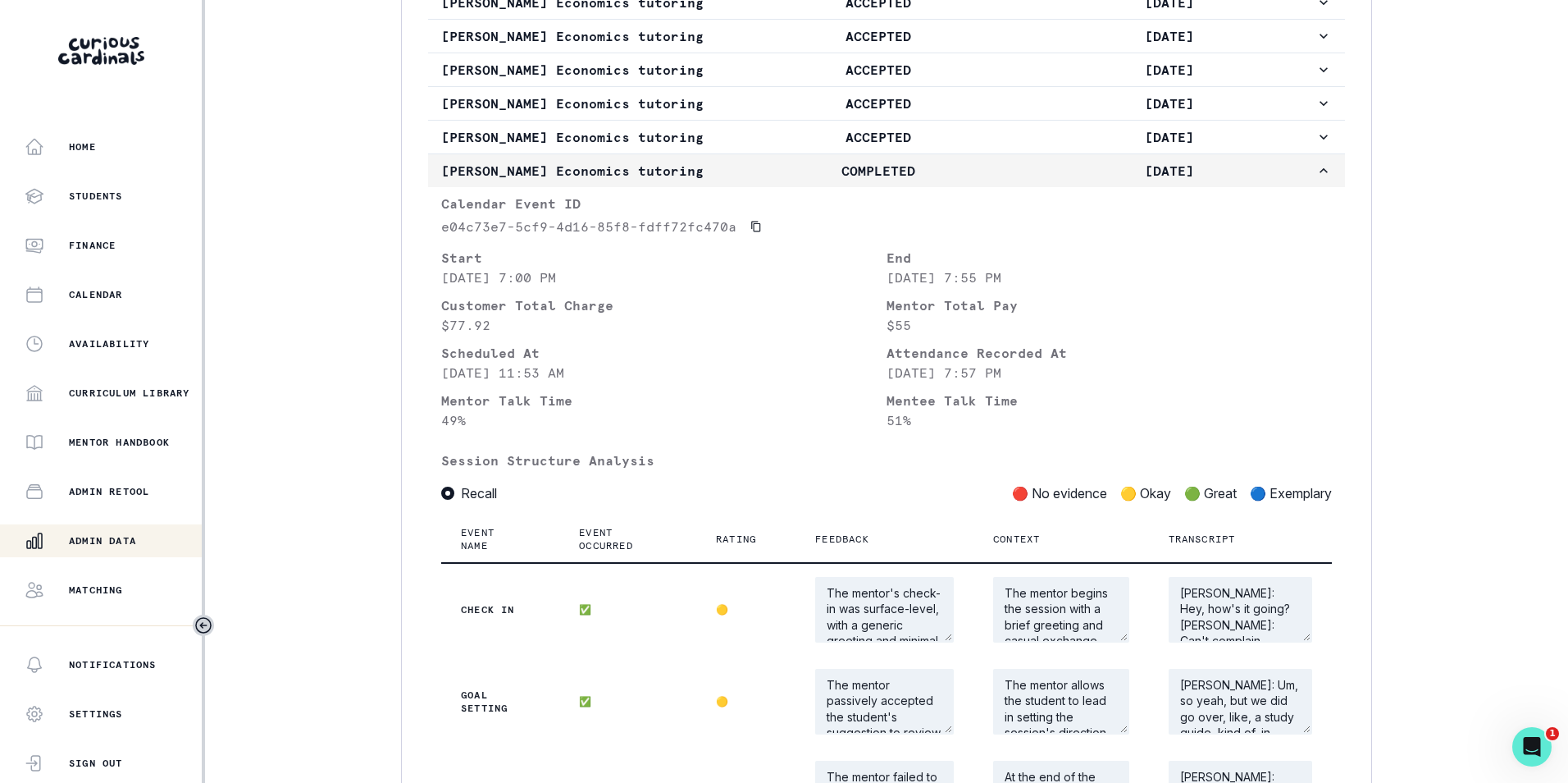
click at [1316, 179] on icon "button" at bounding box center [1324, 171] width 17 height 17
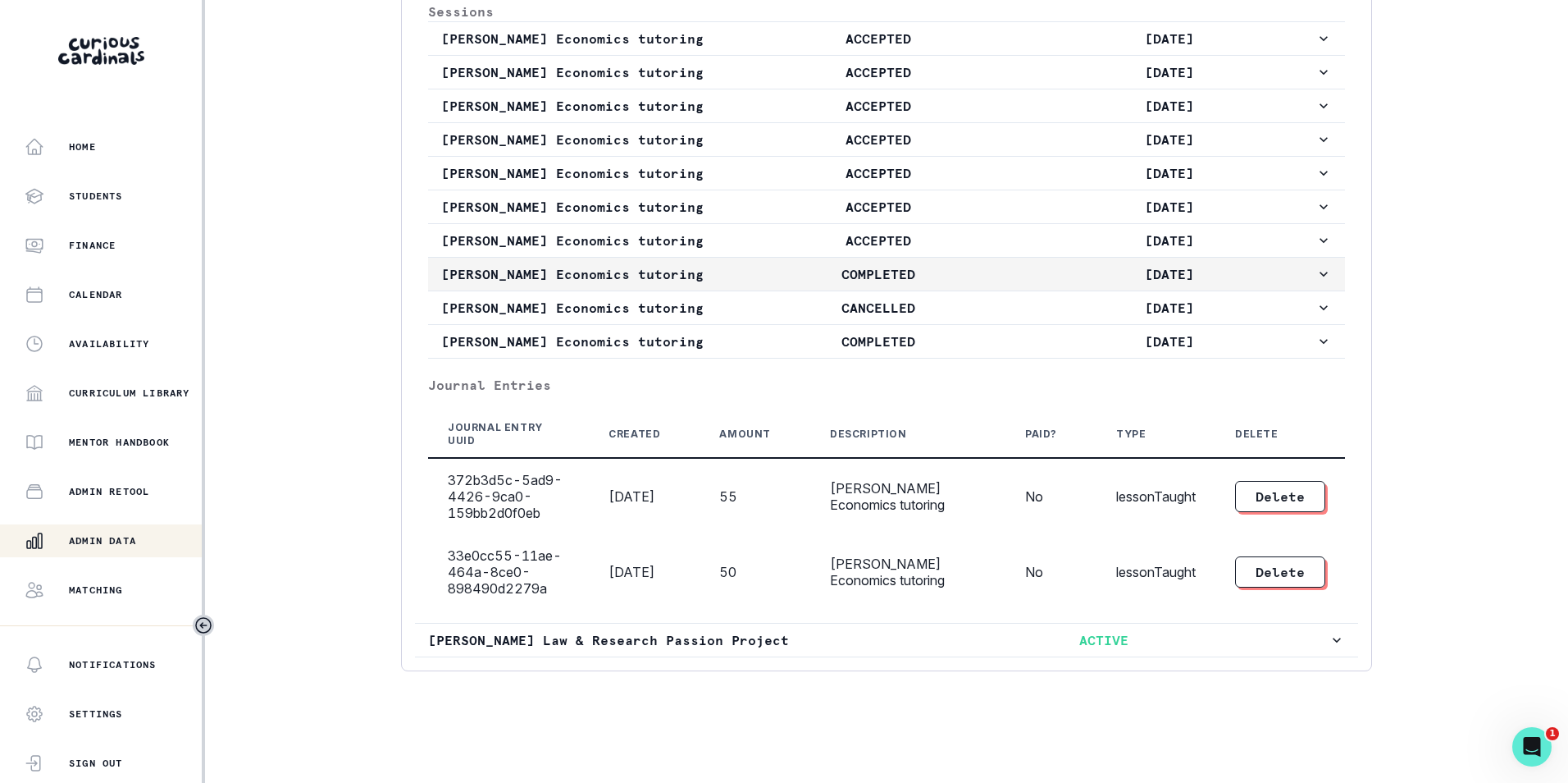
scroll to position [971, 0]
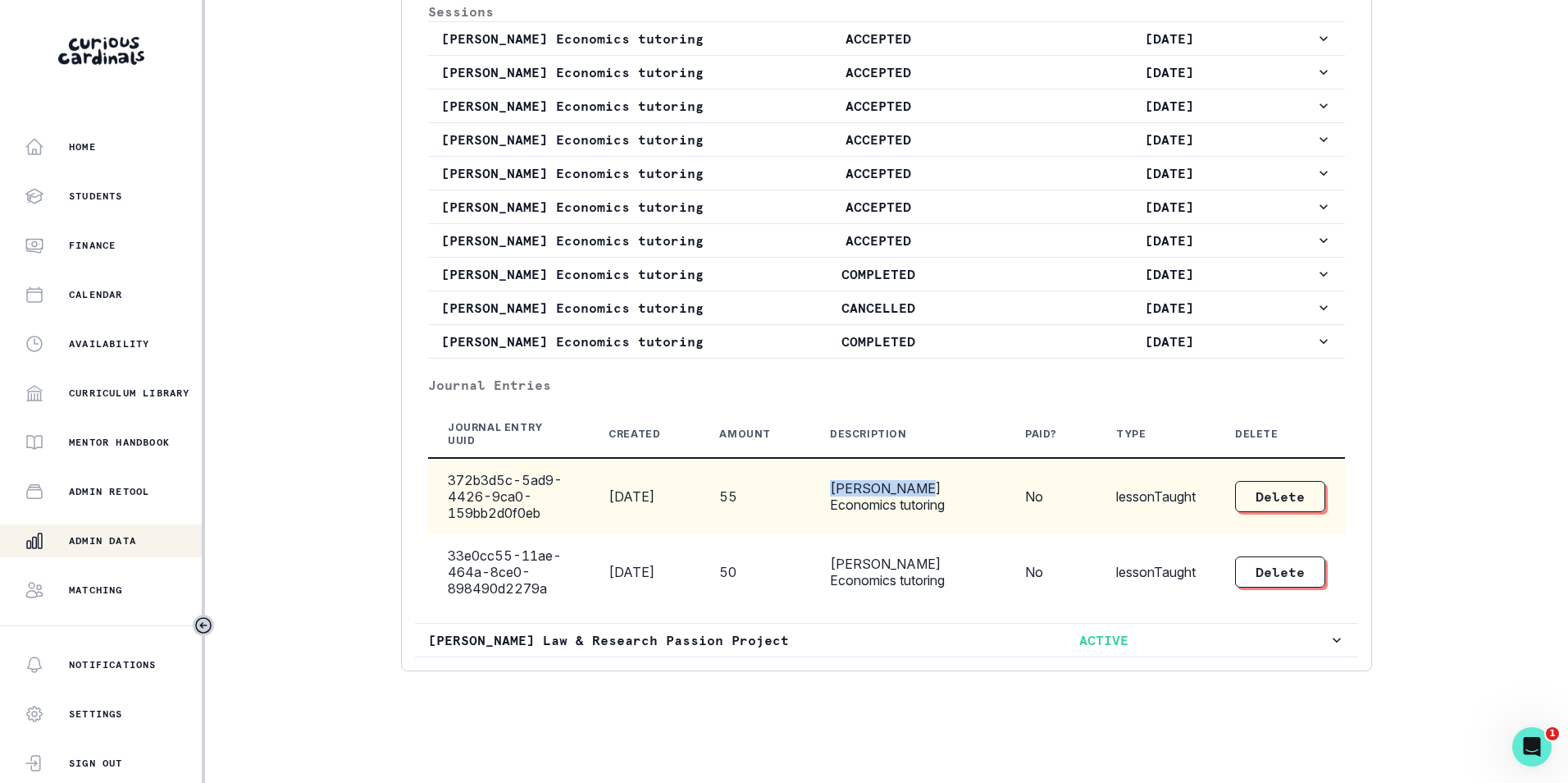
drag, startPoint x: 836, startPoint y: 486, endPoint x: 917, endPoint y: 479, distance: 81.3
click at [917, 479] on td "[PERSON_NAME] Economics tutoring" at bounding box center [907, 495] width 195 height 77
copy td "[PERSON_NAME]"
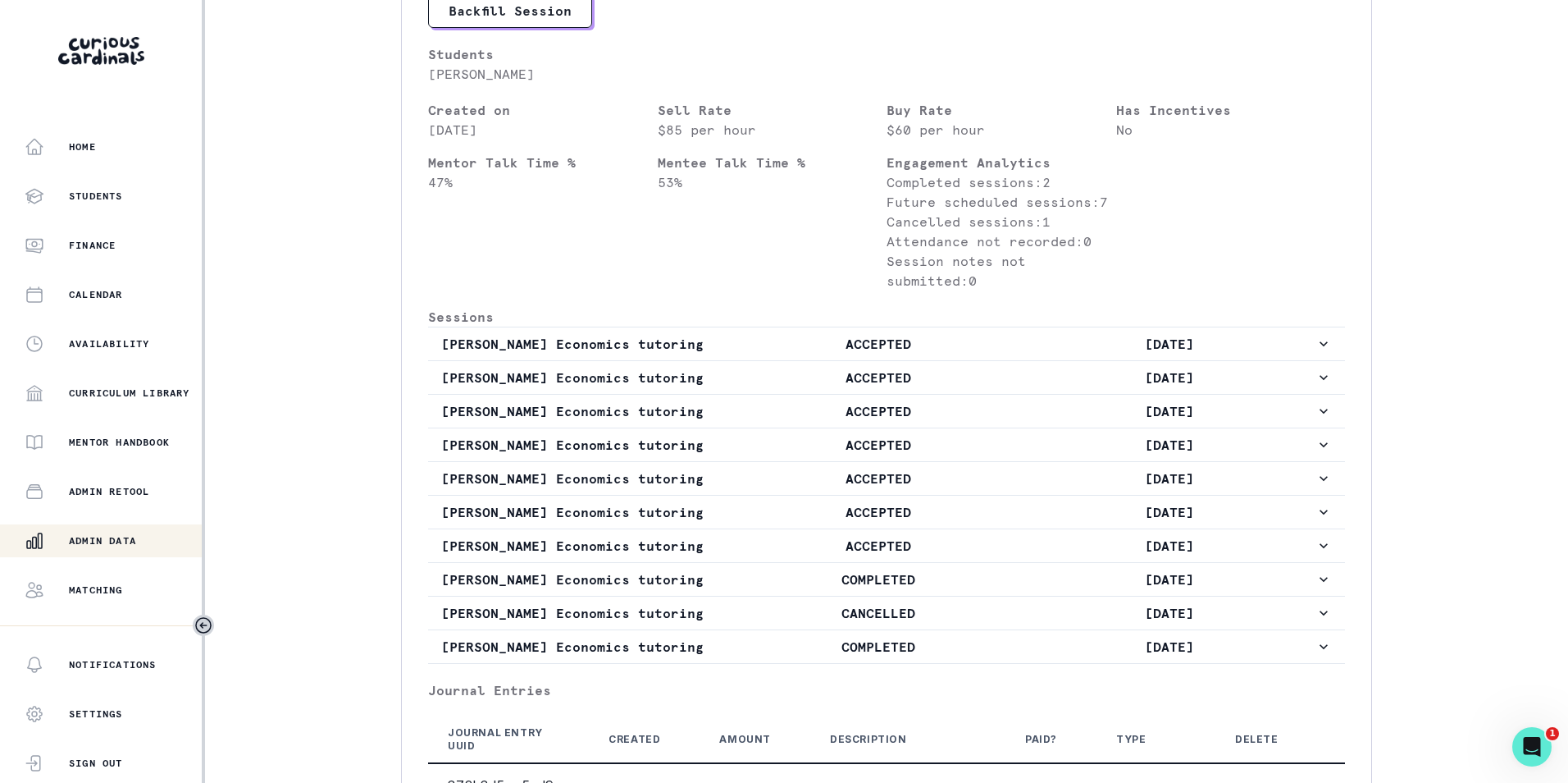
scroll to position [642, 0]
click at [119, 543] on p "Admin Data" at bounding box center [103, 541] width 67 height 13
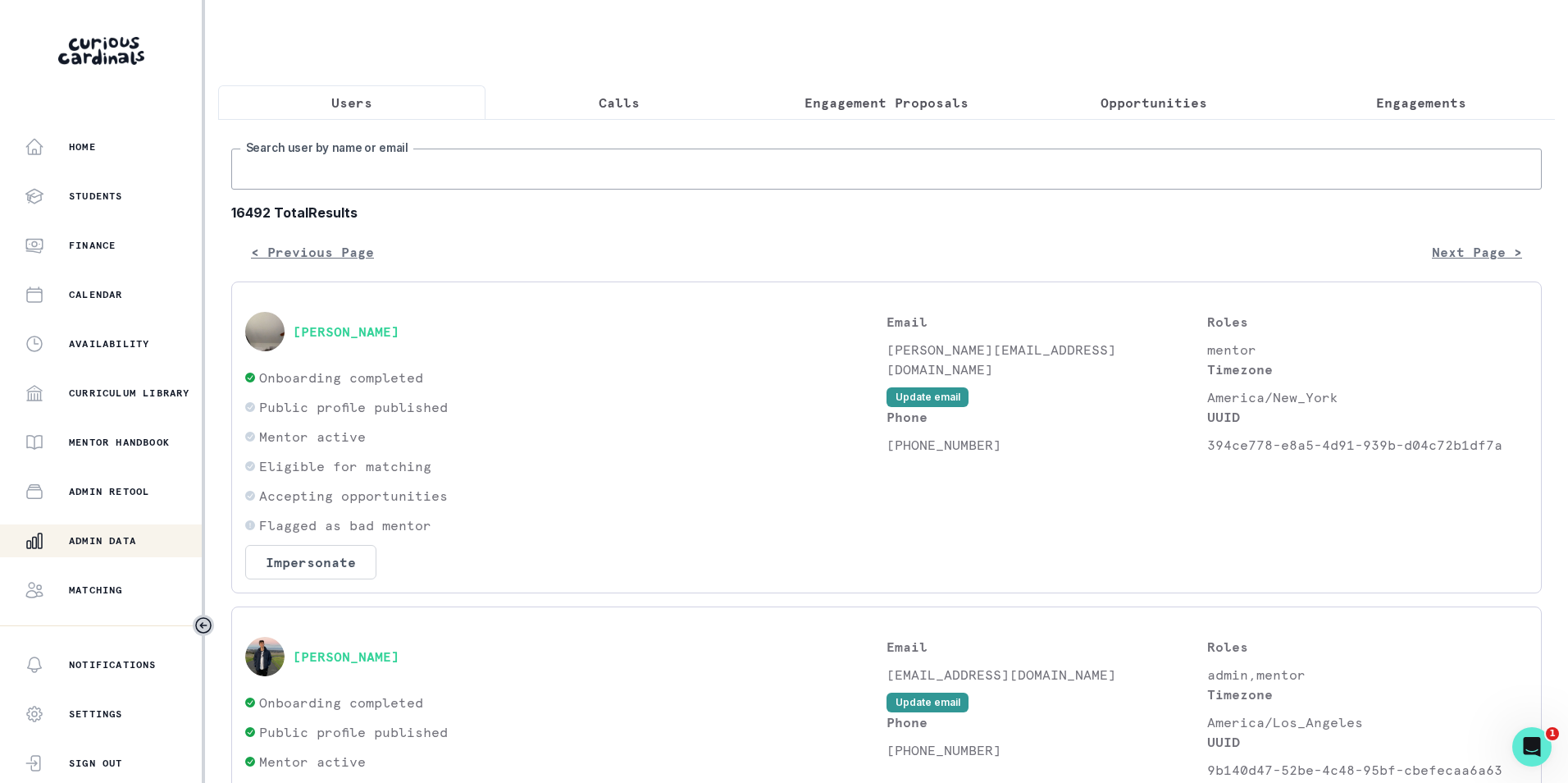
click at [359, 185] on input "Search user by name or email" at bounding box center [886, 169] width 1311 height 41
paste input "[PERSON_NAME]"
type input "[PERSON_NAME]"
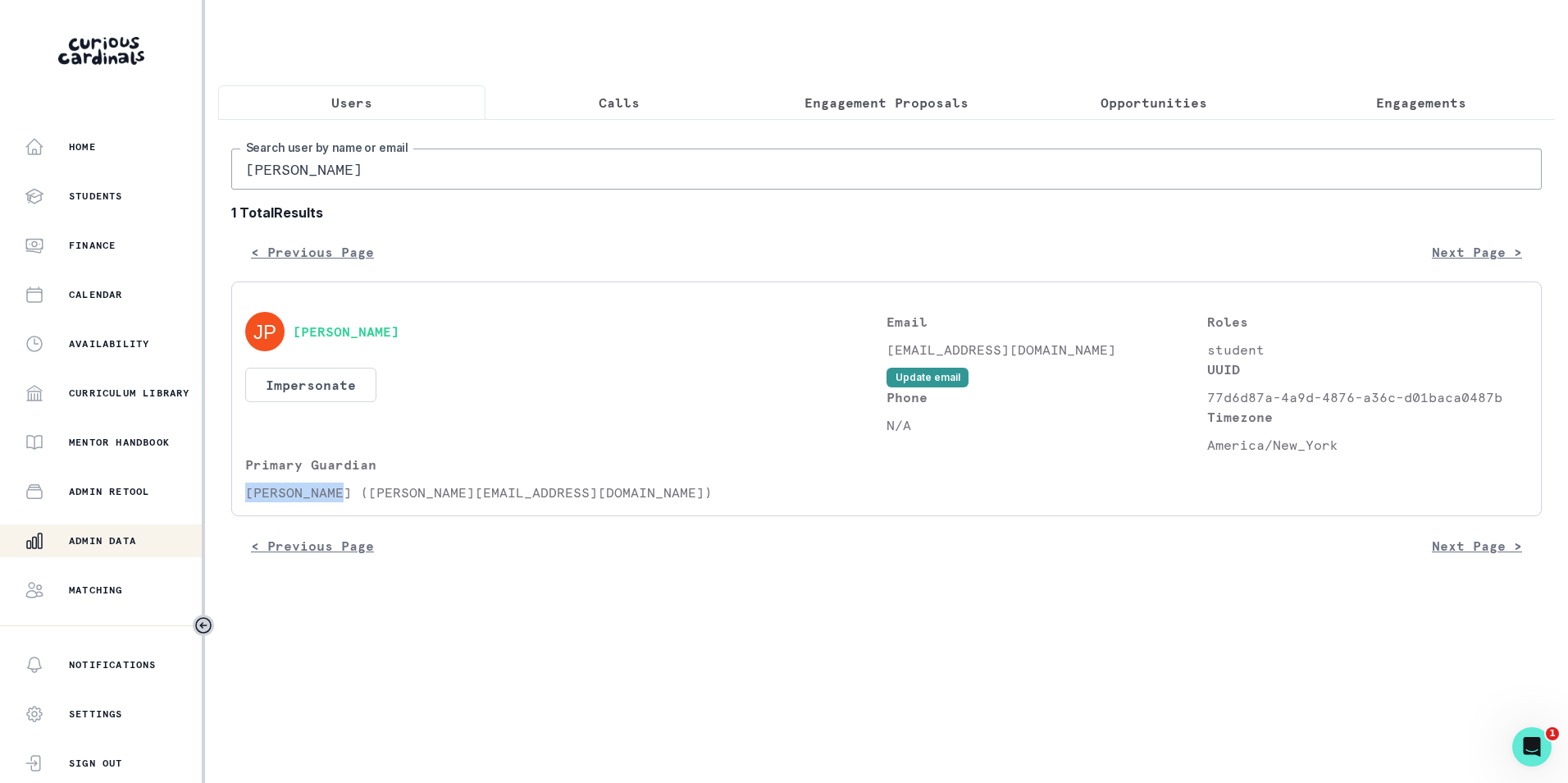
drag, startPoint x: 248, startPoint y: 508, endPoint x: 340, endPoint y: 510, distance: 92.0
click at [340, 502] on p "[PERSON_NAME] ([PERSON_NAME][EMAIL_ADDRESS][DOMAIN_NAME])" at bounding box center [565, 492] width 641 height 19
copy p "[PERSON_NAME]"
click at [1379, 114] on button "Engagements" at bounding box center [1421, 102] width 267 height 34
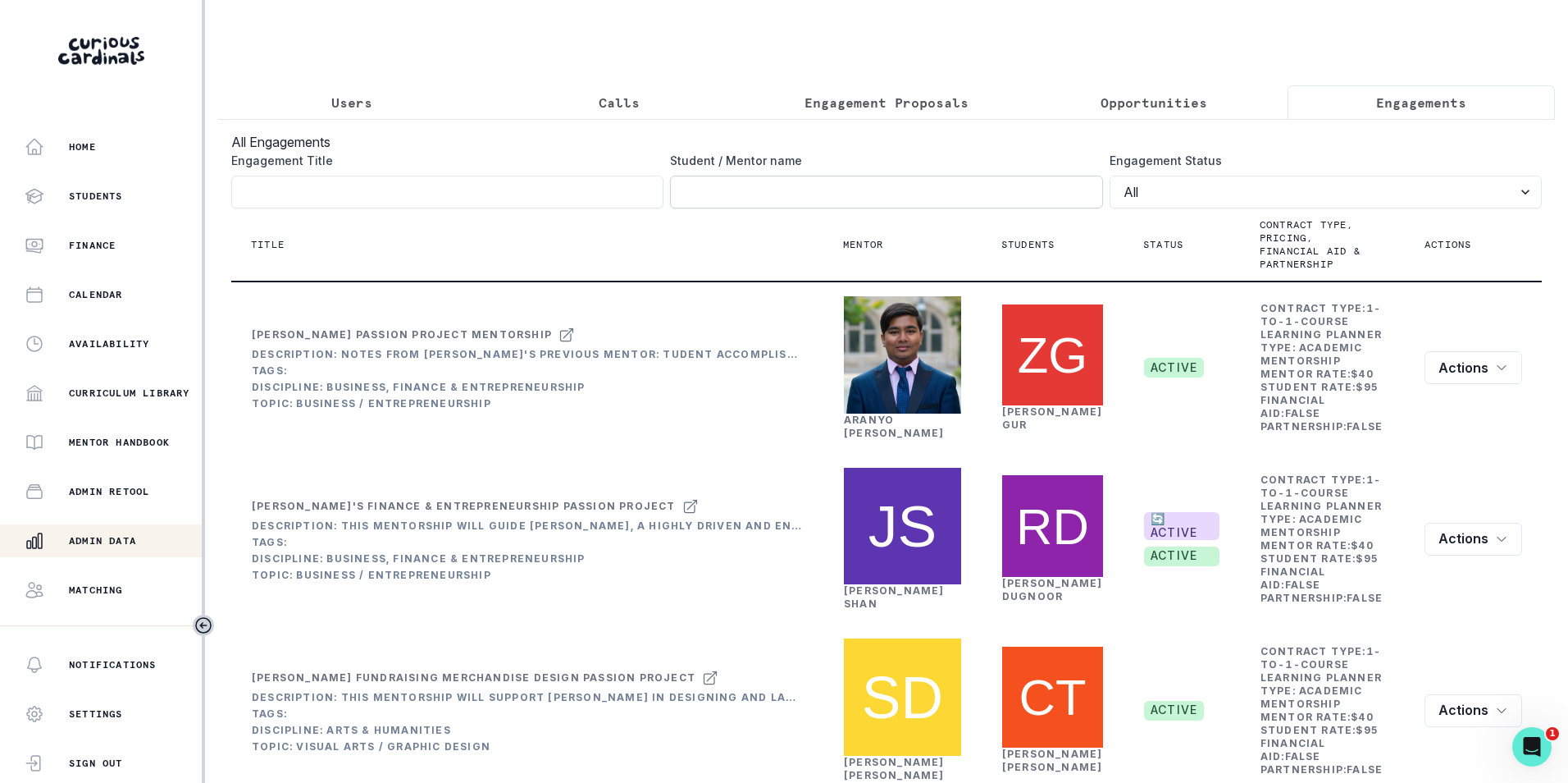
click at [857, 206] on input "Engagement Title" at bounding box center [886, 192] width 432 height 33
paste input "[PERSON_NAME]"
type input "[PERSON_NAME]"
click button "submit" at bounding box center [0, 0] width 0 height 0
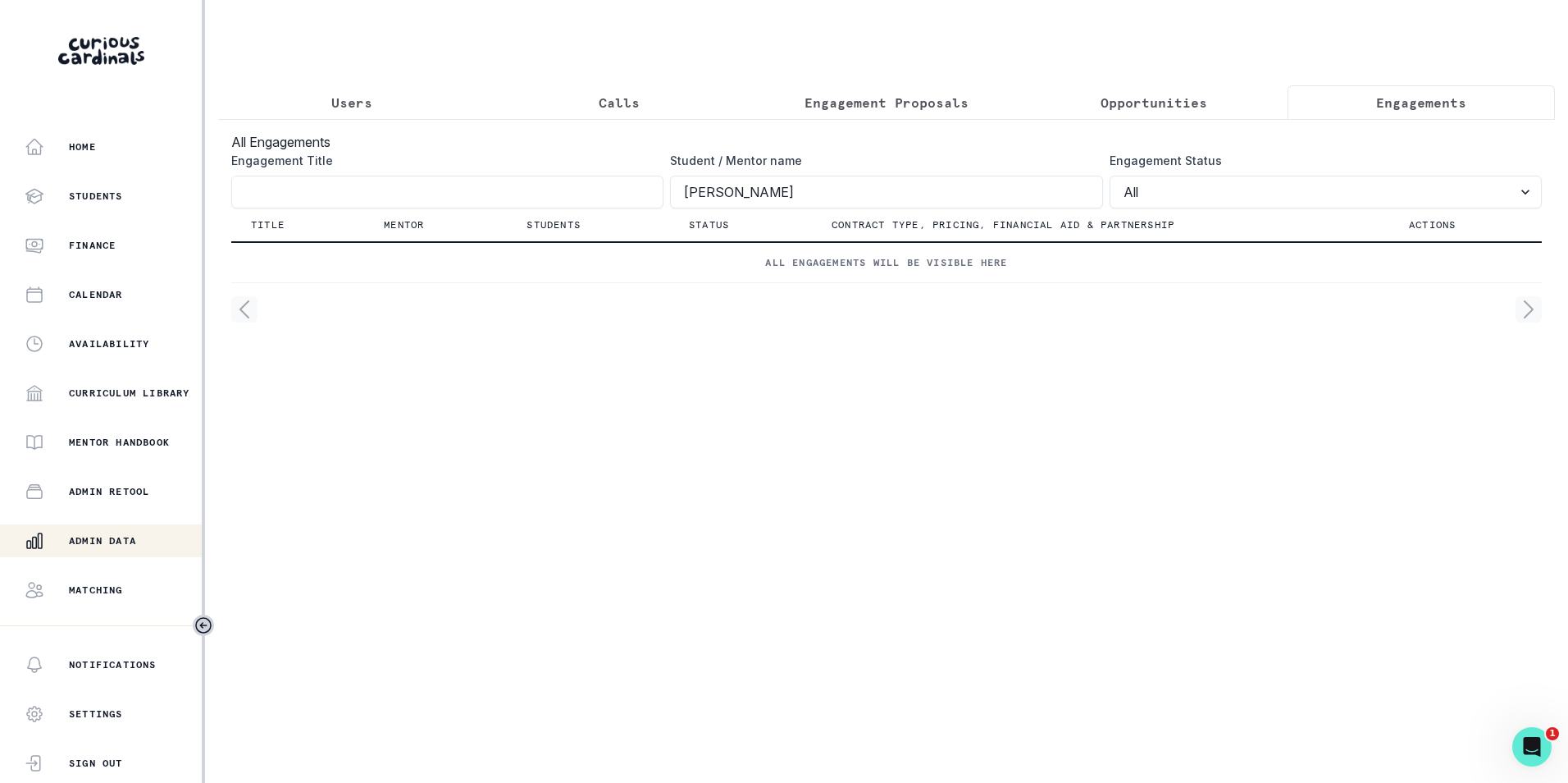
click at [369, 104] on p "Users" at bounding box center [352, 102] width 41 height 19
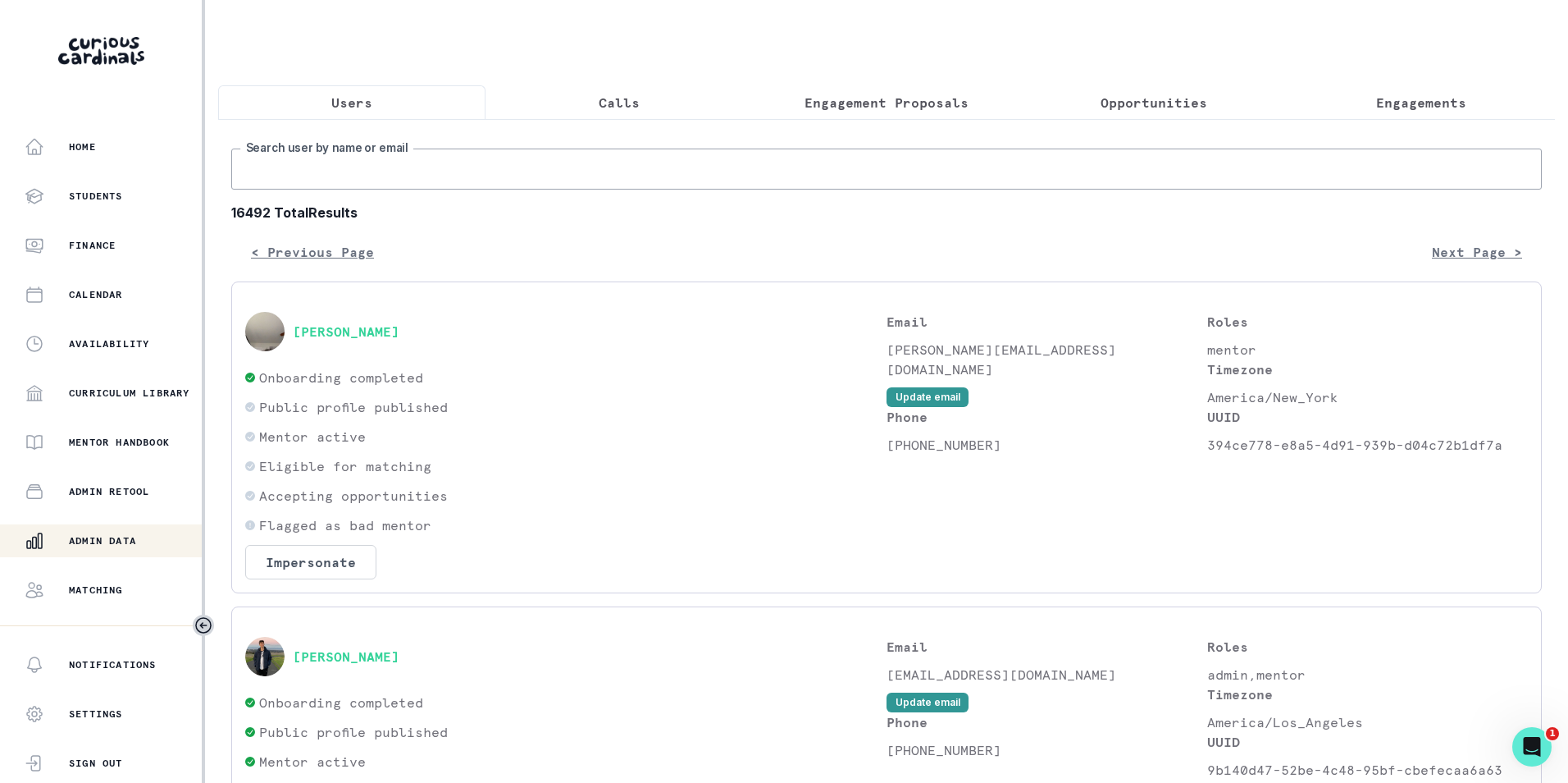
click at [385, 165] on input "Search user by name or email" at bounding box center [886, 169] width 1311 height 41
paste input "[PERSON_NAME]"
type input "[PERSON_NAME]"
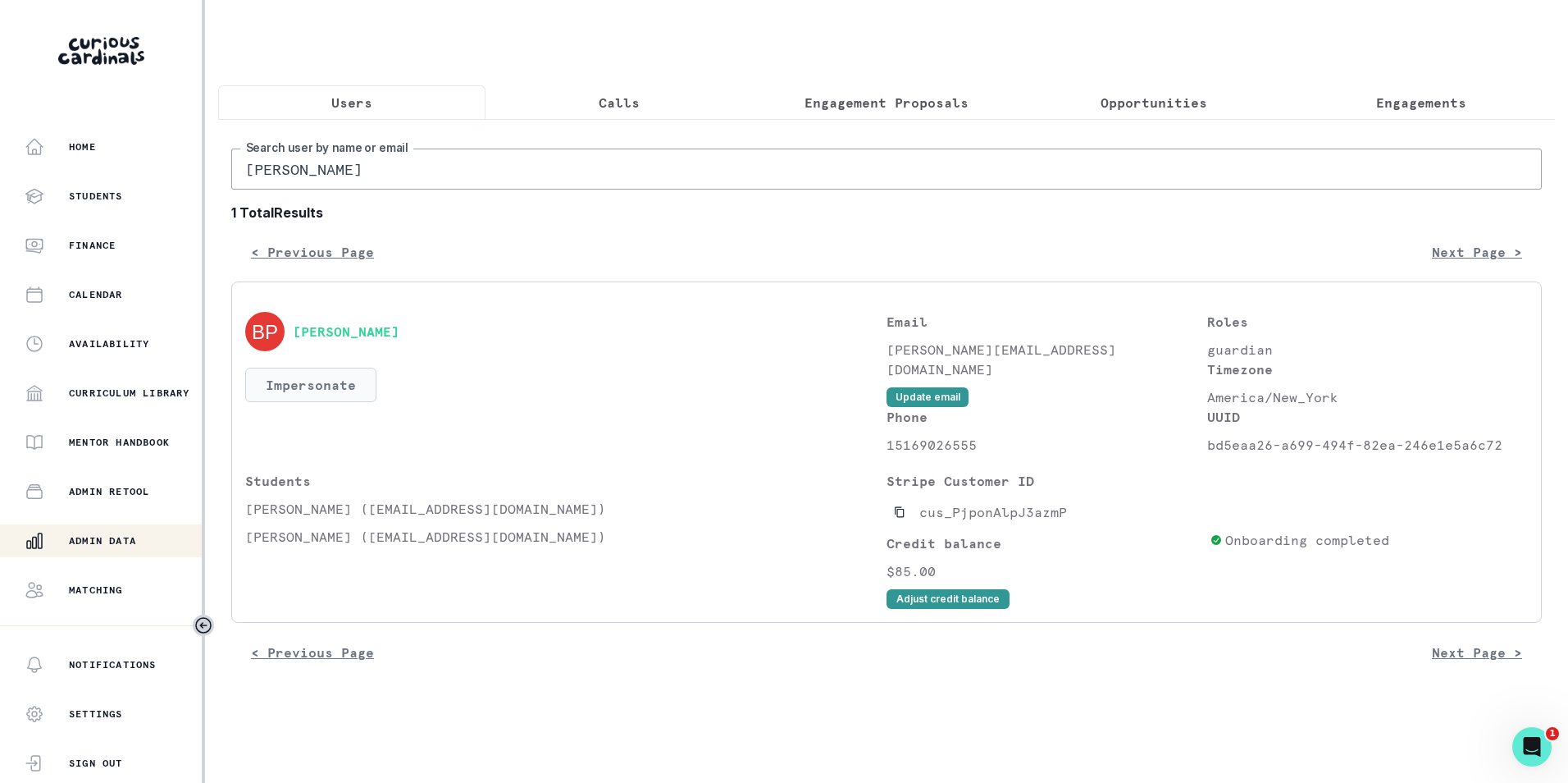
click at [306, 398] on button "Impersonate" at bounding box center [310, 385] width 131 height 34
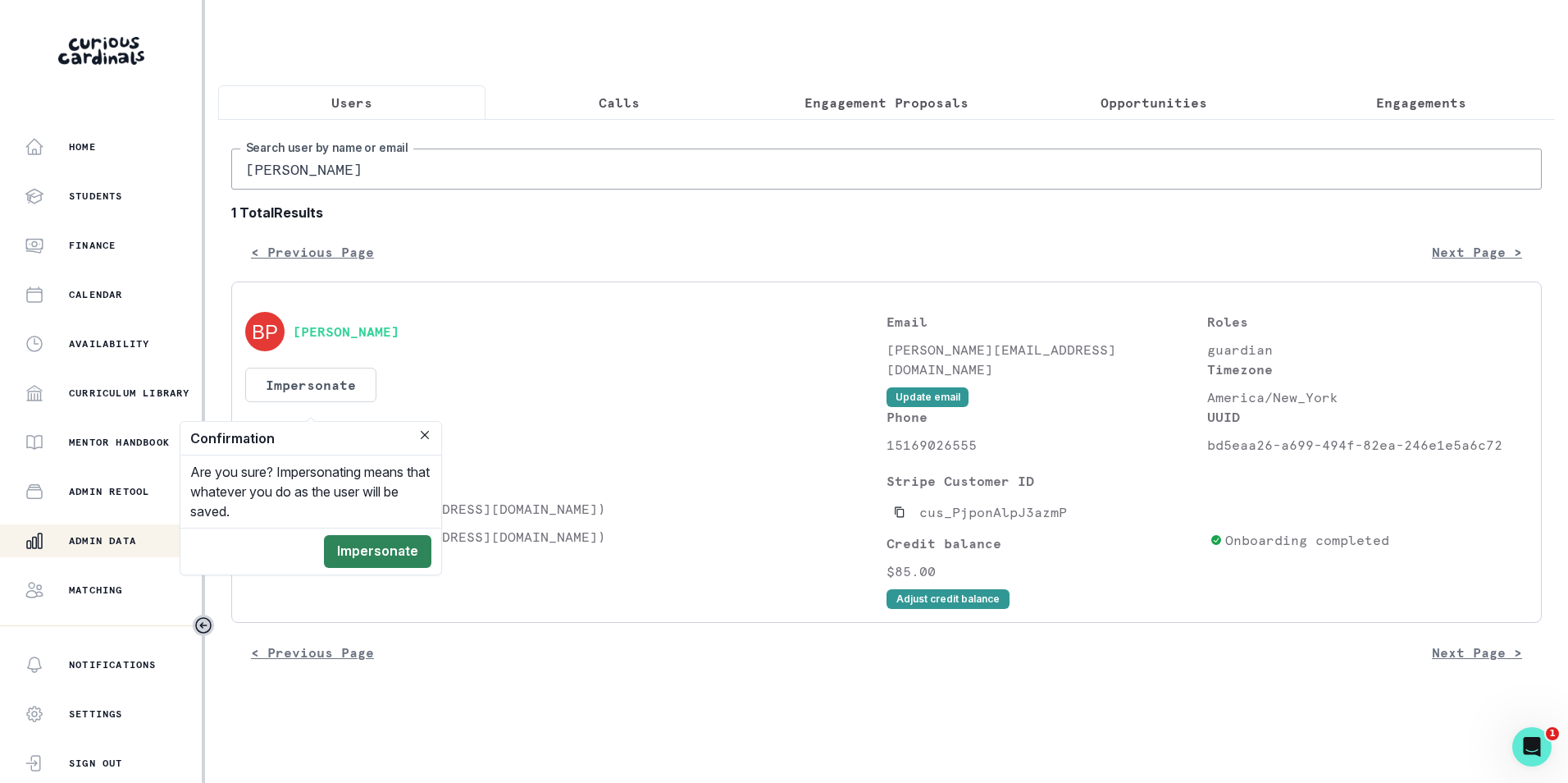
click at [373, 554] on button "Impersonate" at bounding box center [378, 552] width 107 height 33
